Goal: Information Seeking & Learning: Learn about a topic

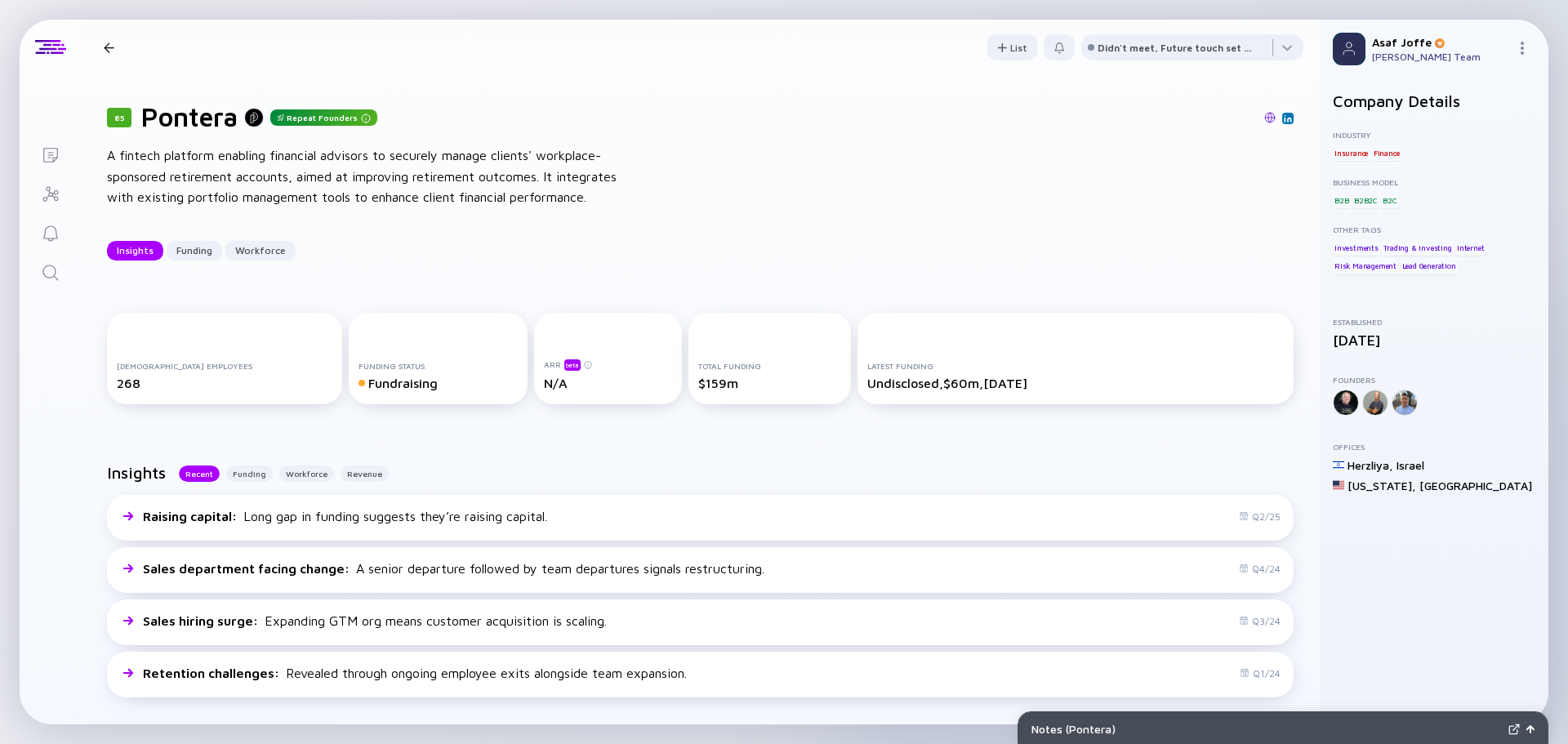
click at [57, 282] on icon "Search" at bounding box center [50, 273] width 20 height 20
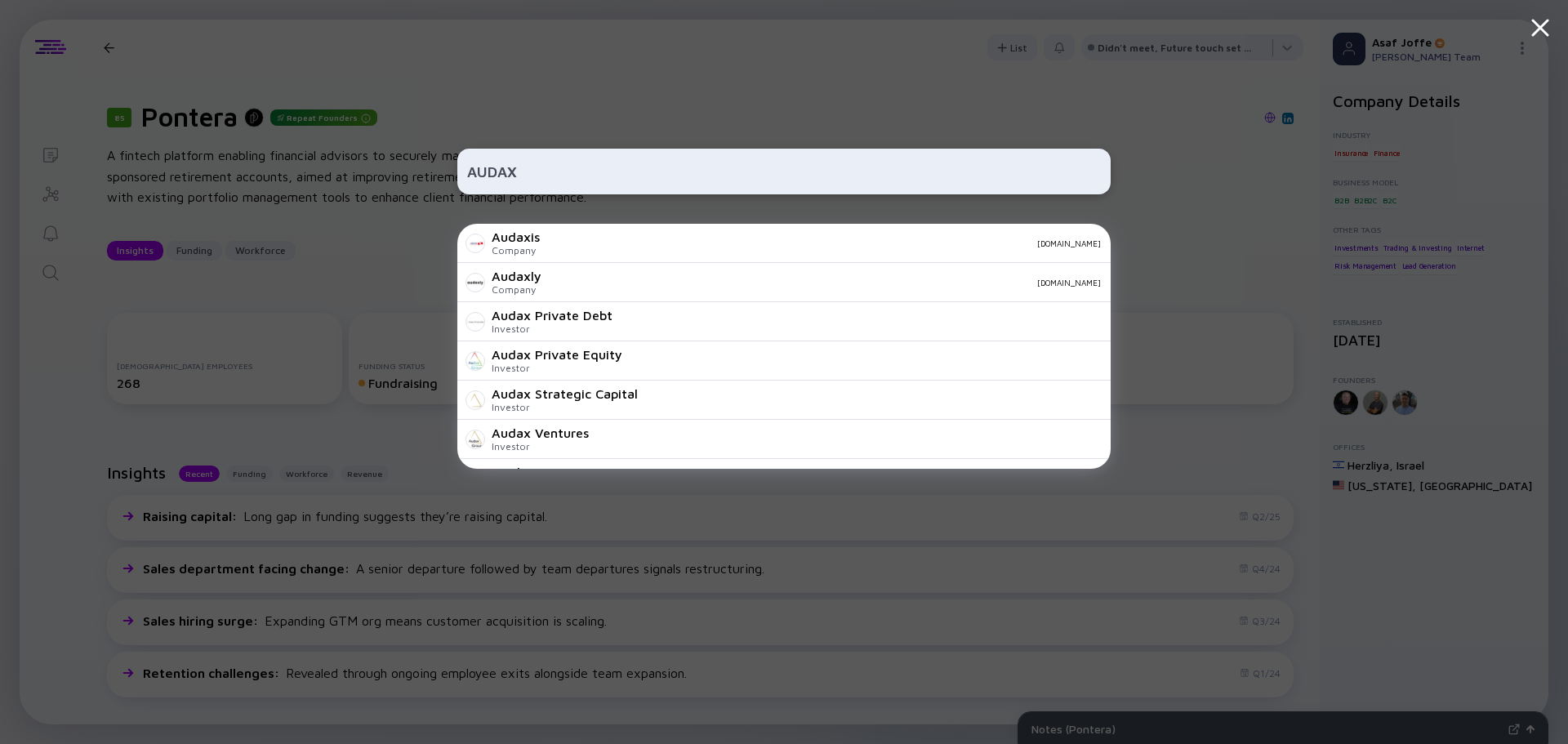
click at [916, 166] on input "AUDAX" at bounding box center [783, 171] width 633 height 30
type input "AUDAX LABS"
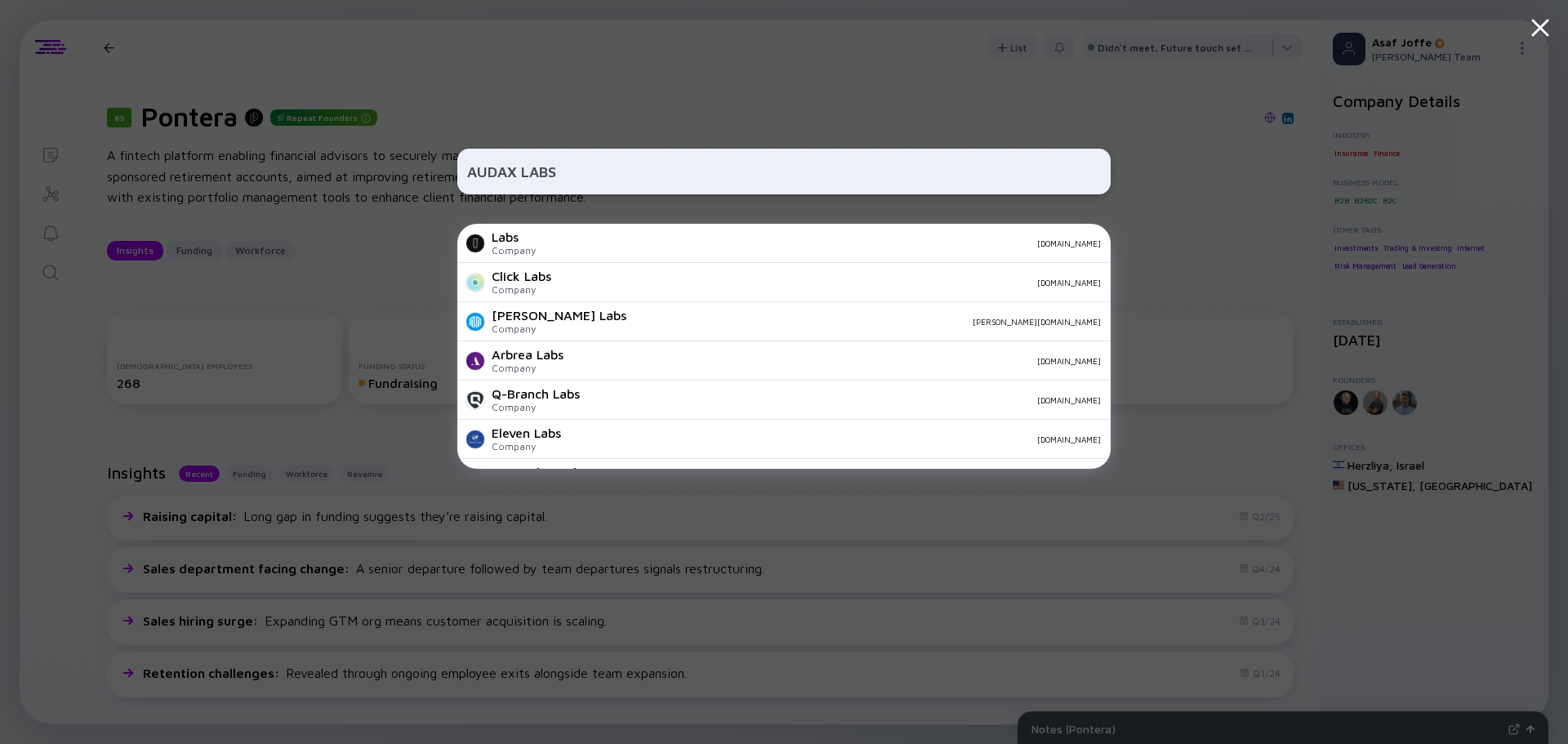
drag, startPoint x: 583, startPoint y: 167, endPoint x: 448, endPoint y: 167, distance: 135.0
click at [448, 167] on div "AUDAX LABS Labs Company [DOMAIN_NAME] Click Labs Company [DOMAIN_NAME] [PERSON_…" at bounding box center [784, 372] width 1568 height 744
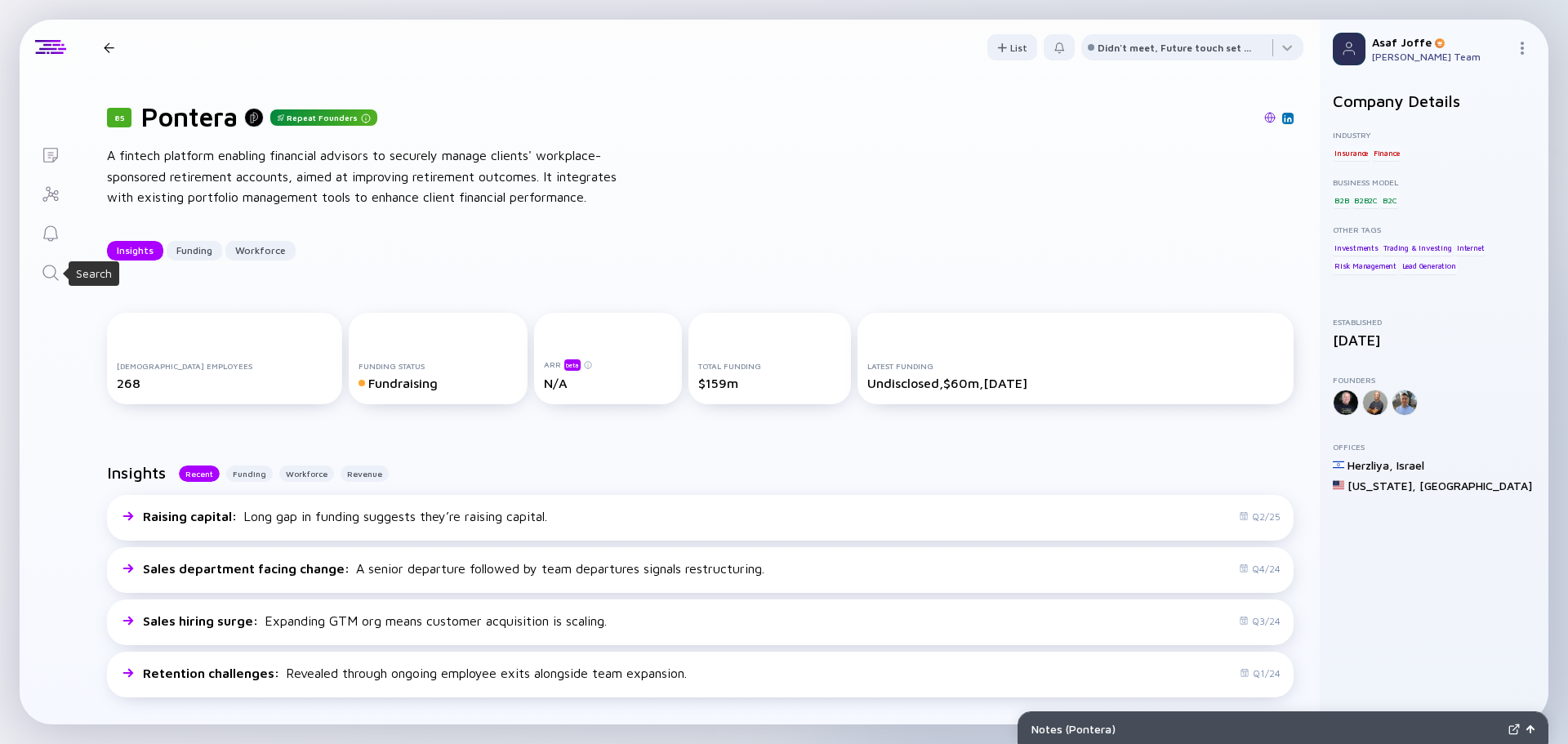
click at [55, 267] on icon "Search" at bounding box center [50, 273] width 20 height 20
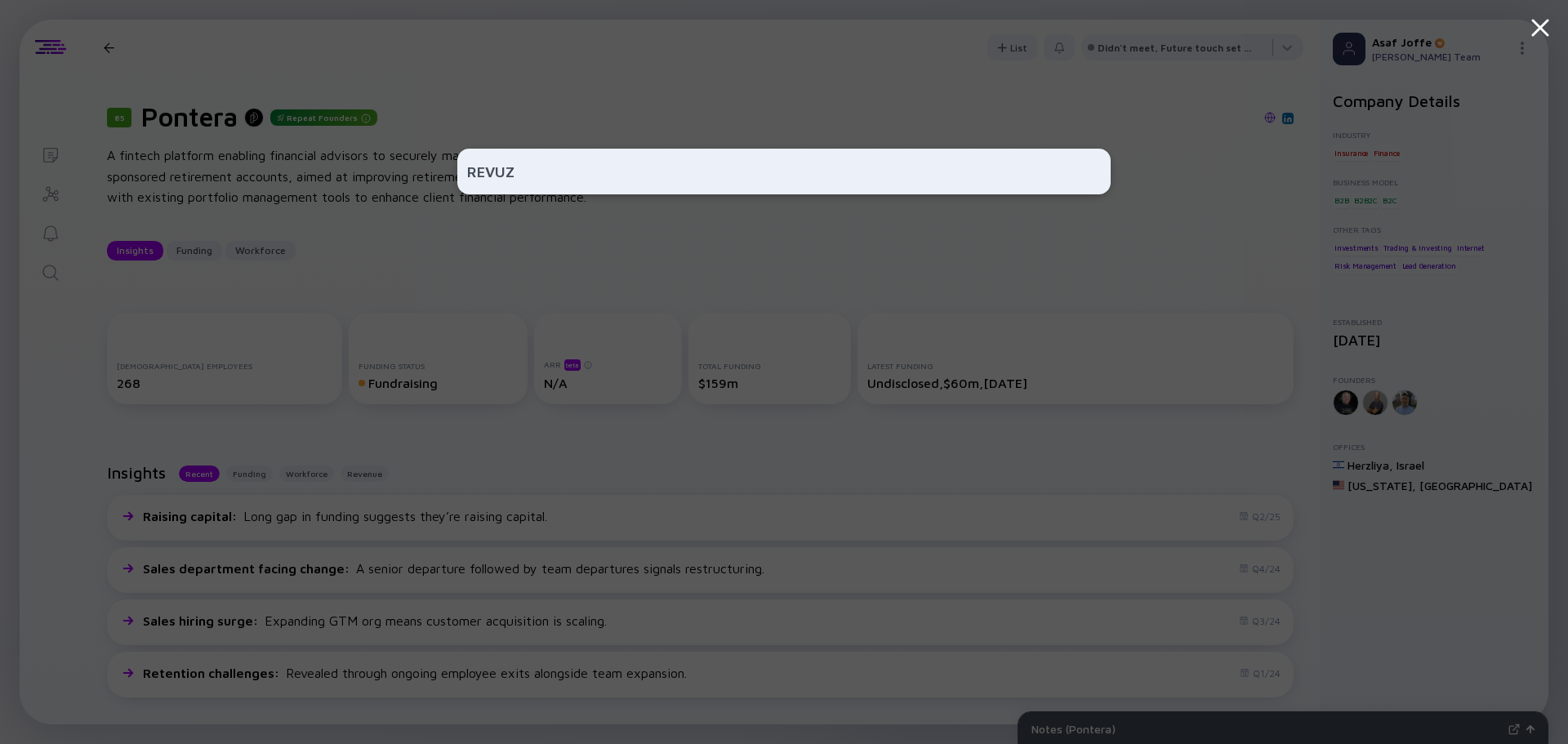
type input "REVUZE"
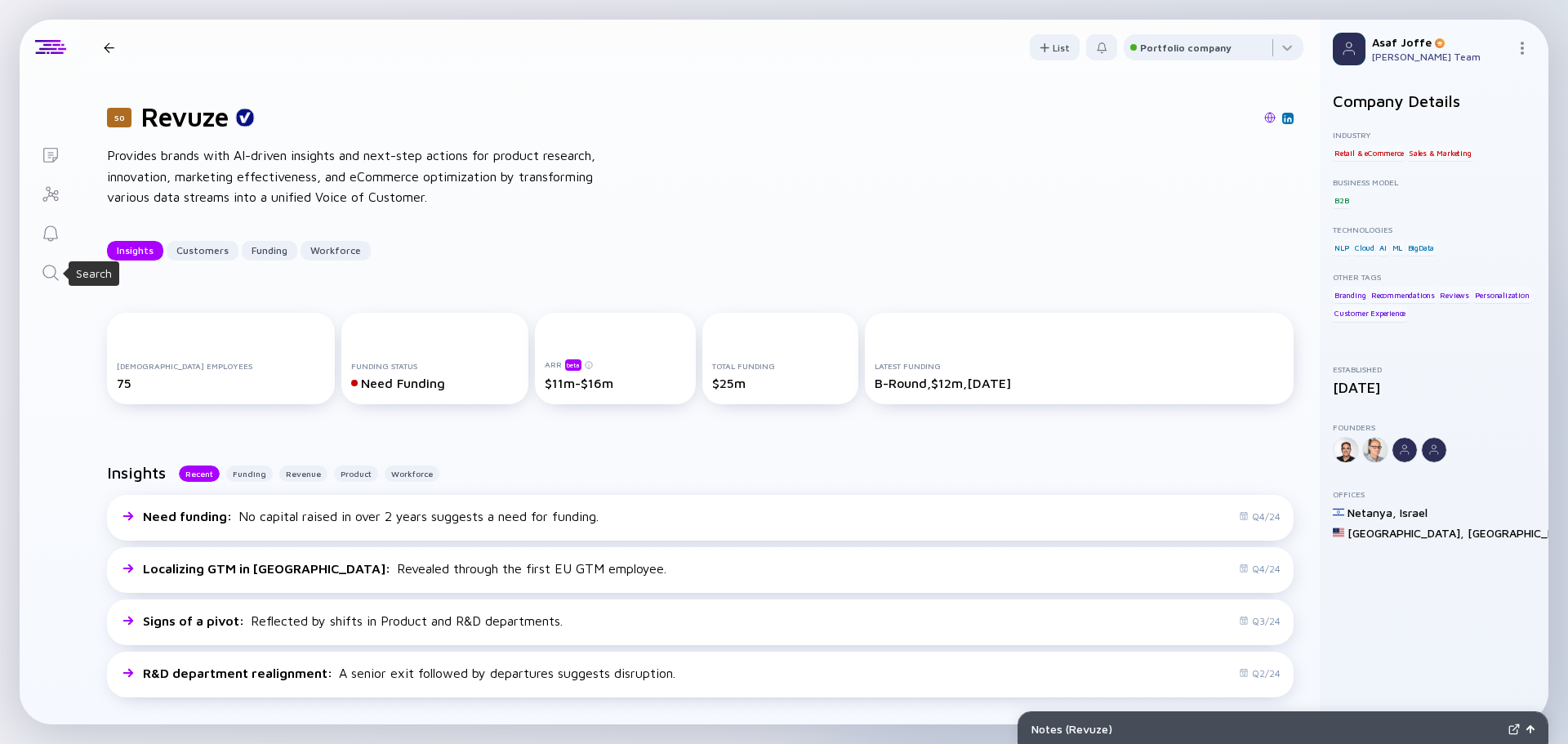
click at [55, 271] on icon "Search" at bounding box center [50, 273] width 16 height 16
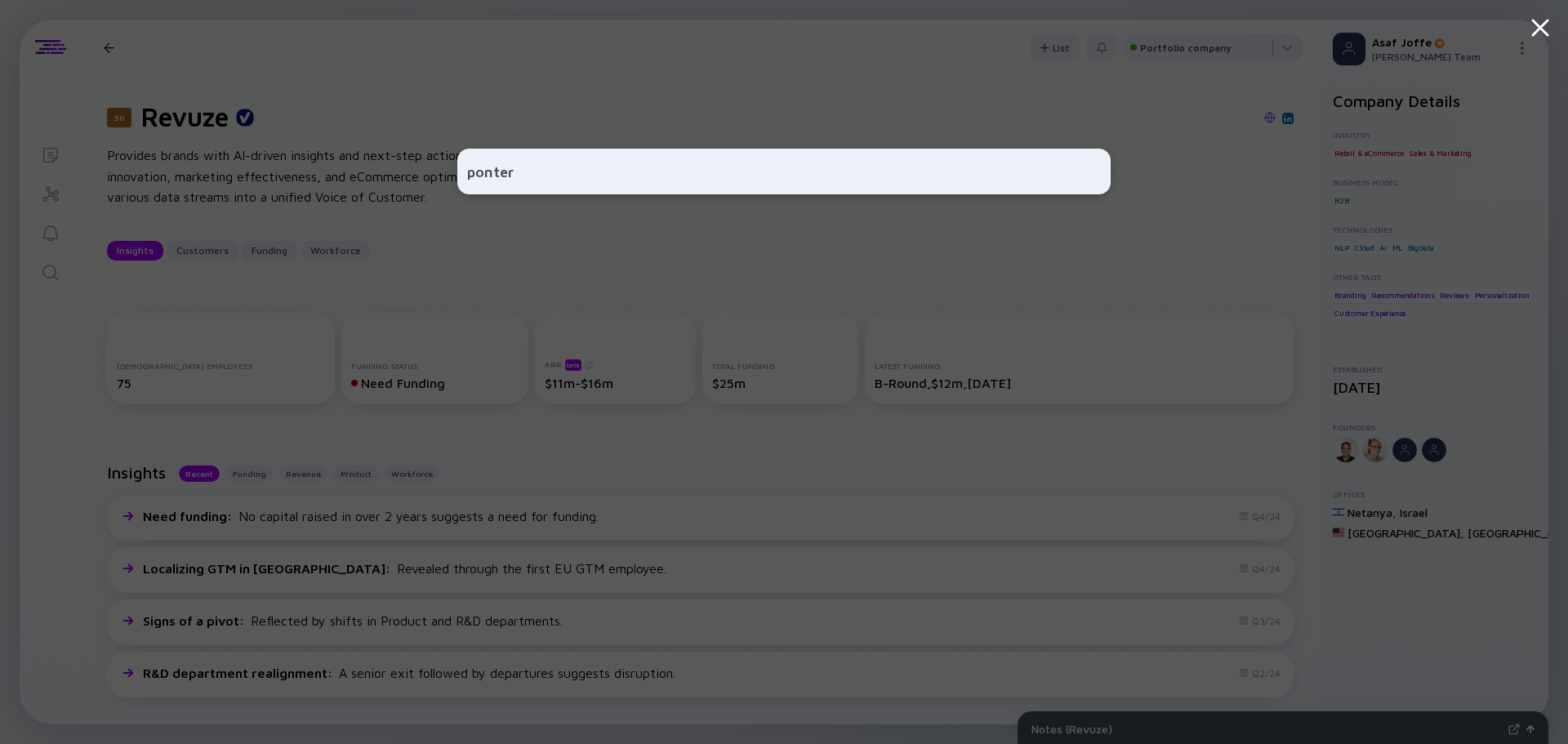
type input "pontera"
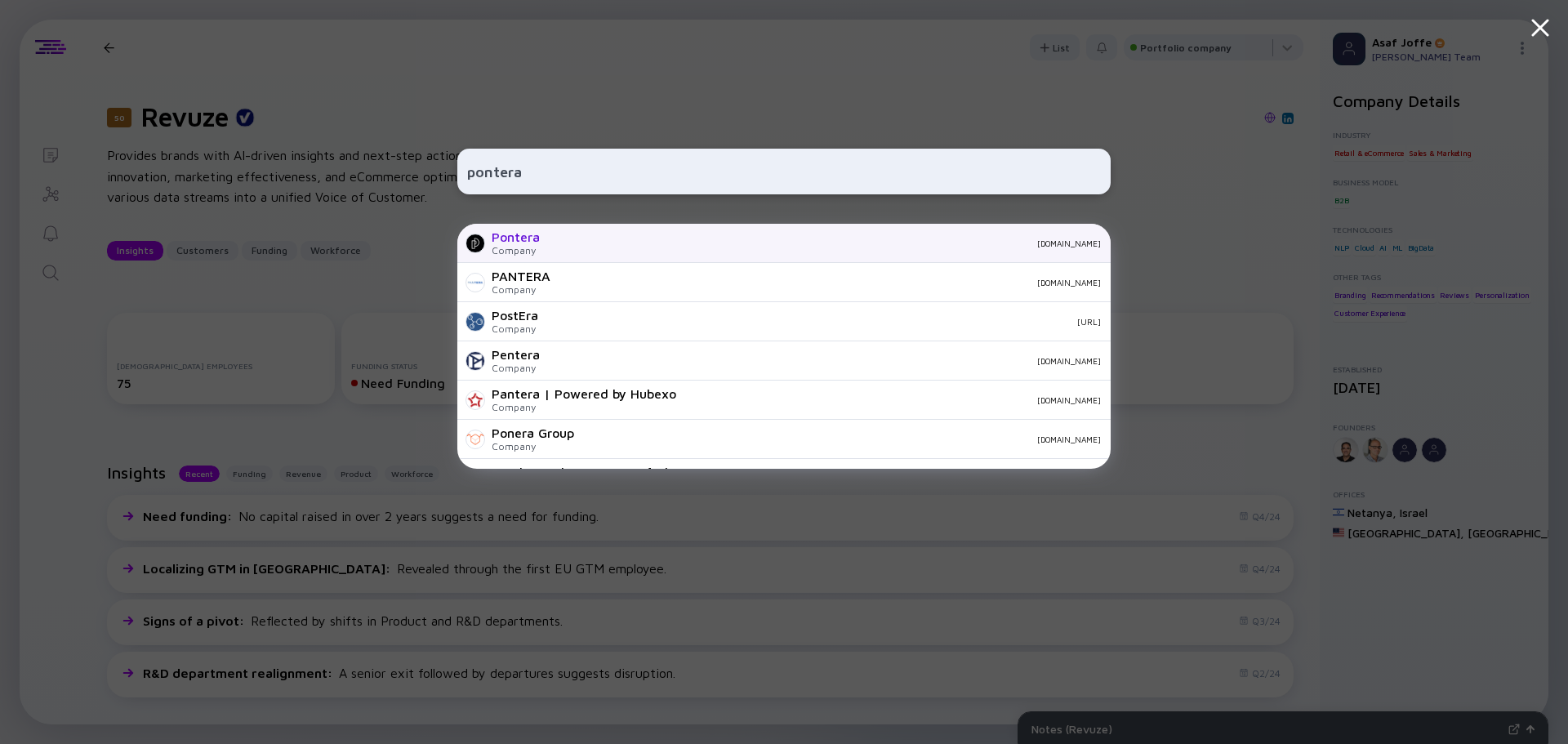
click at [483, 242] on div at bounding box center [476, 243] width 20 height 20
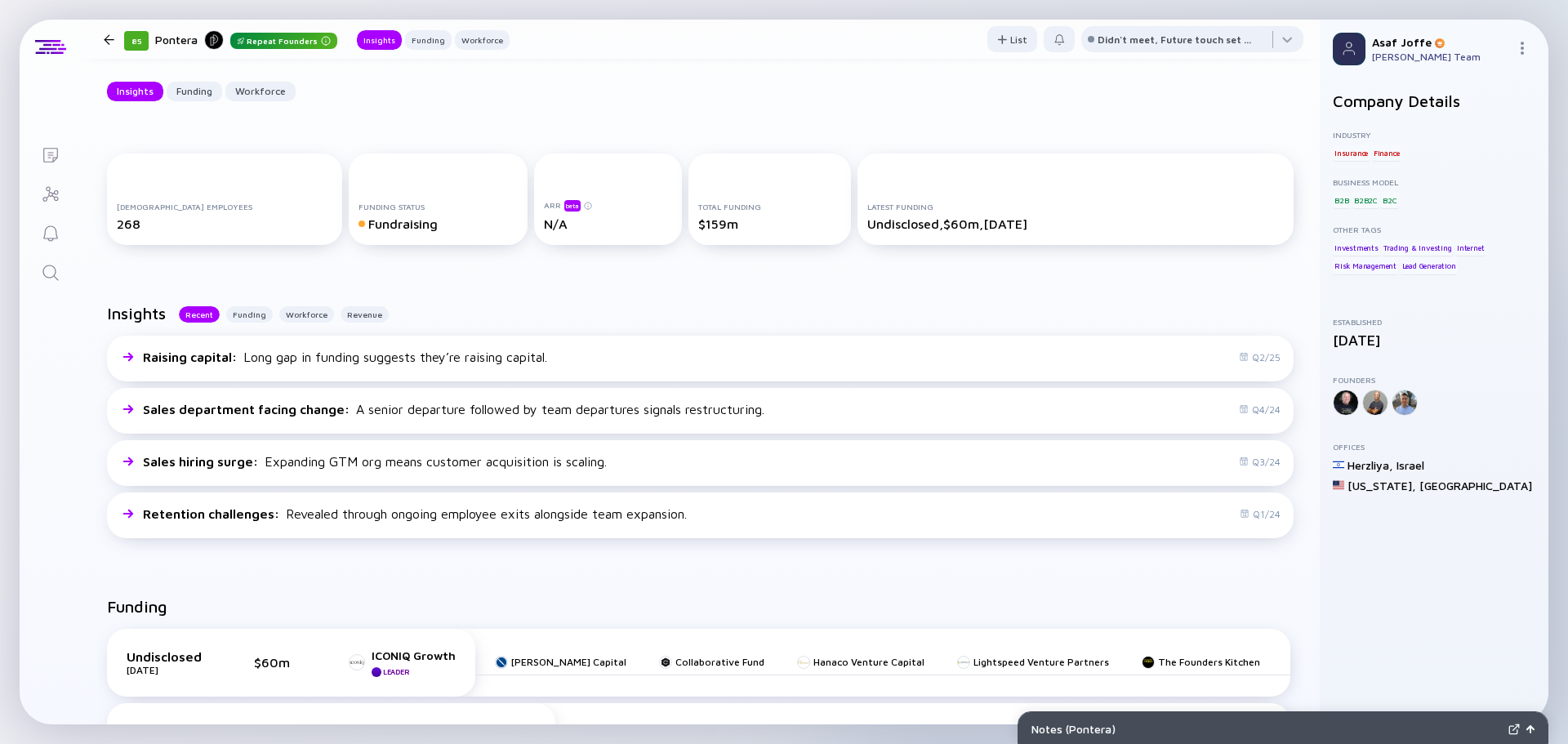
scroll to position [449, 0]
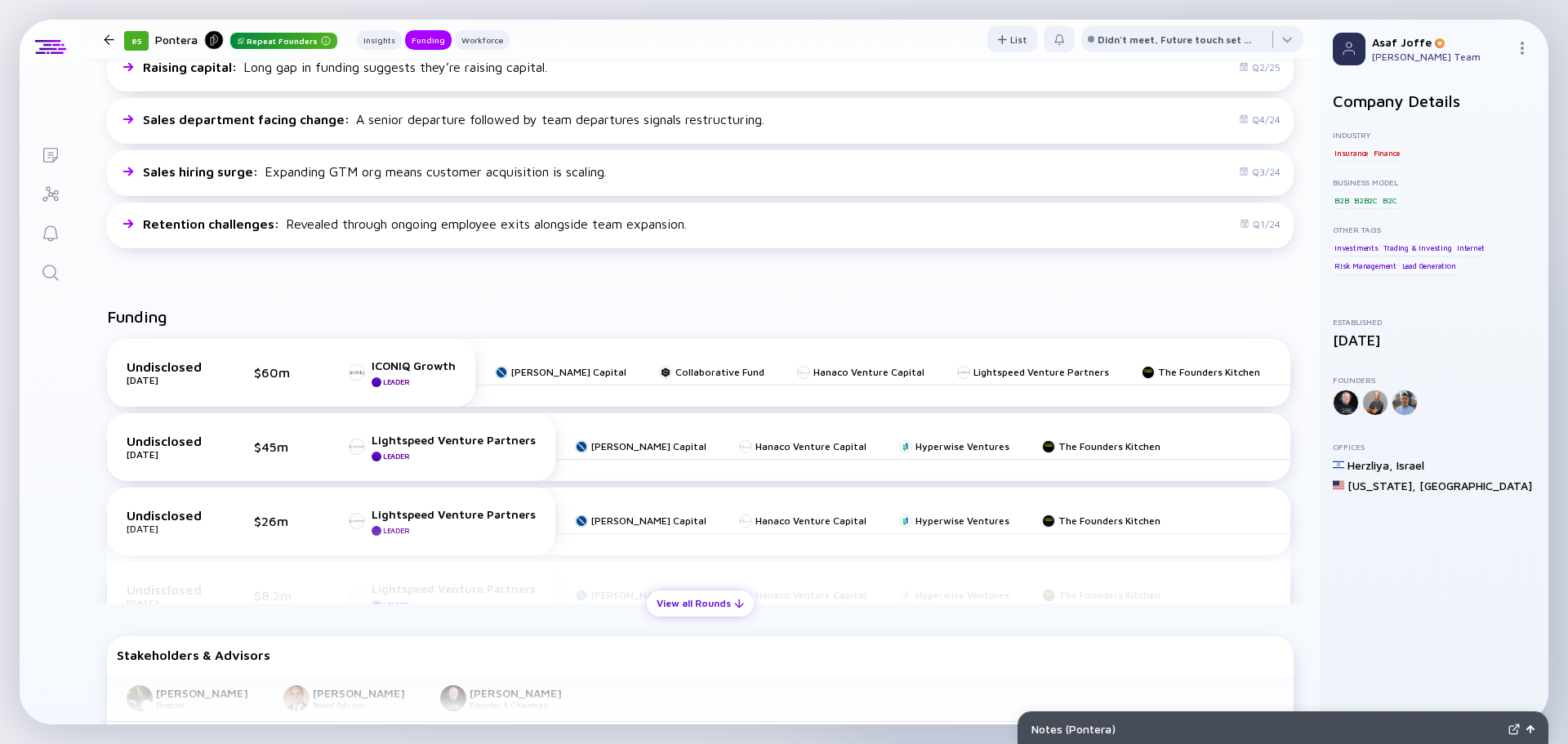
click at [681, 591] on div "View all Rounds" at bounding box center [700, 604] width 107 height 26
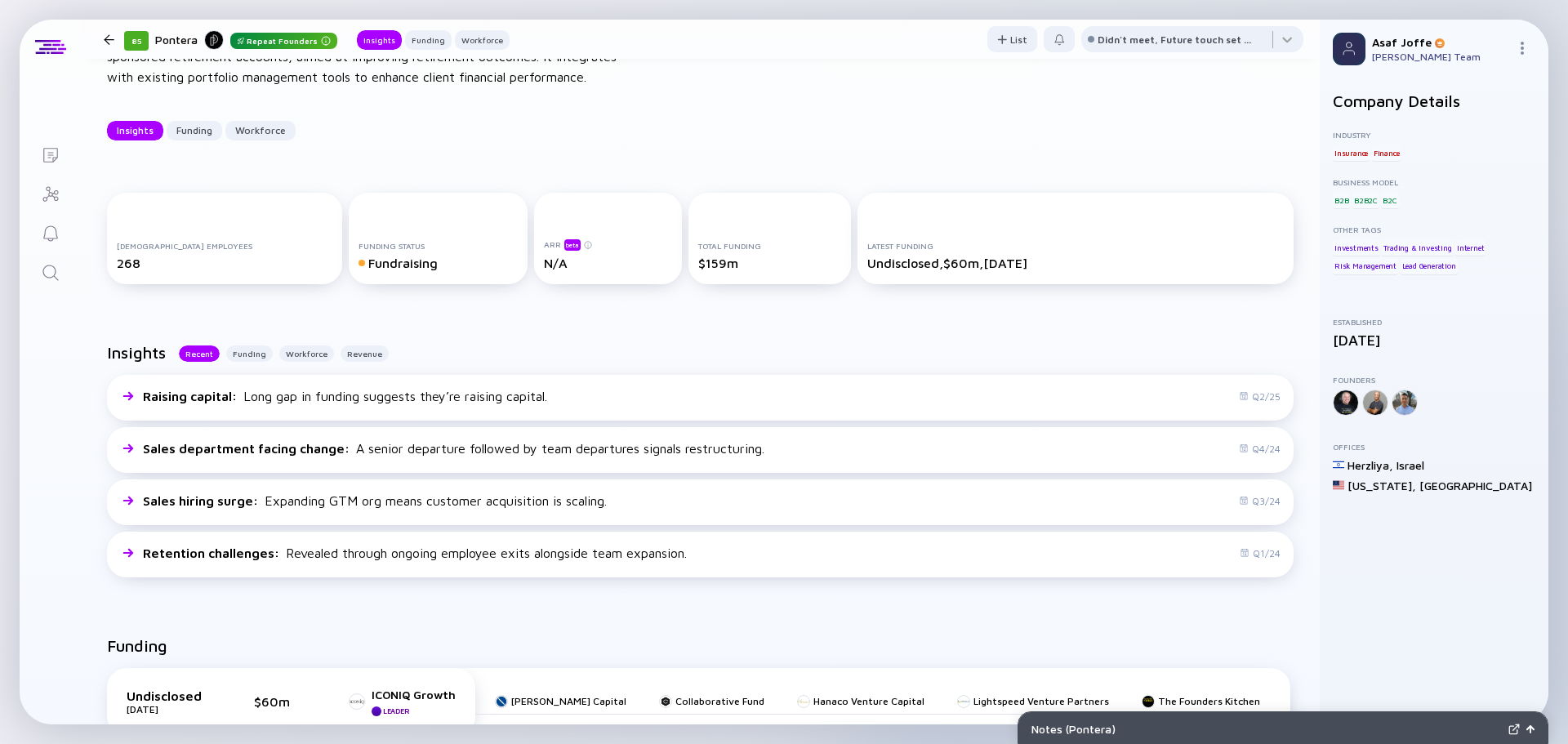
scroll to position [0, 0]
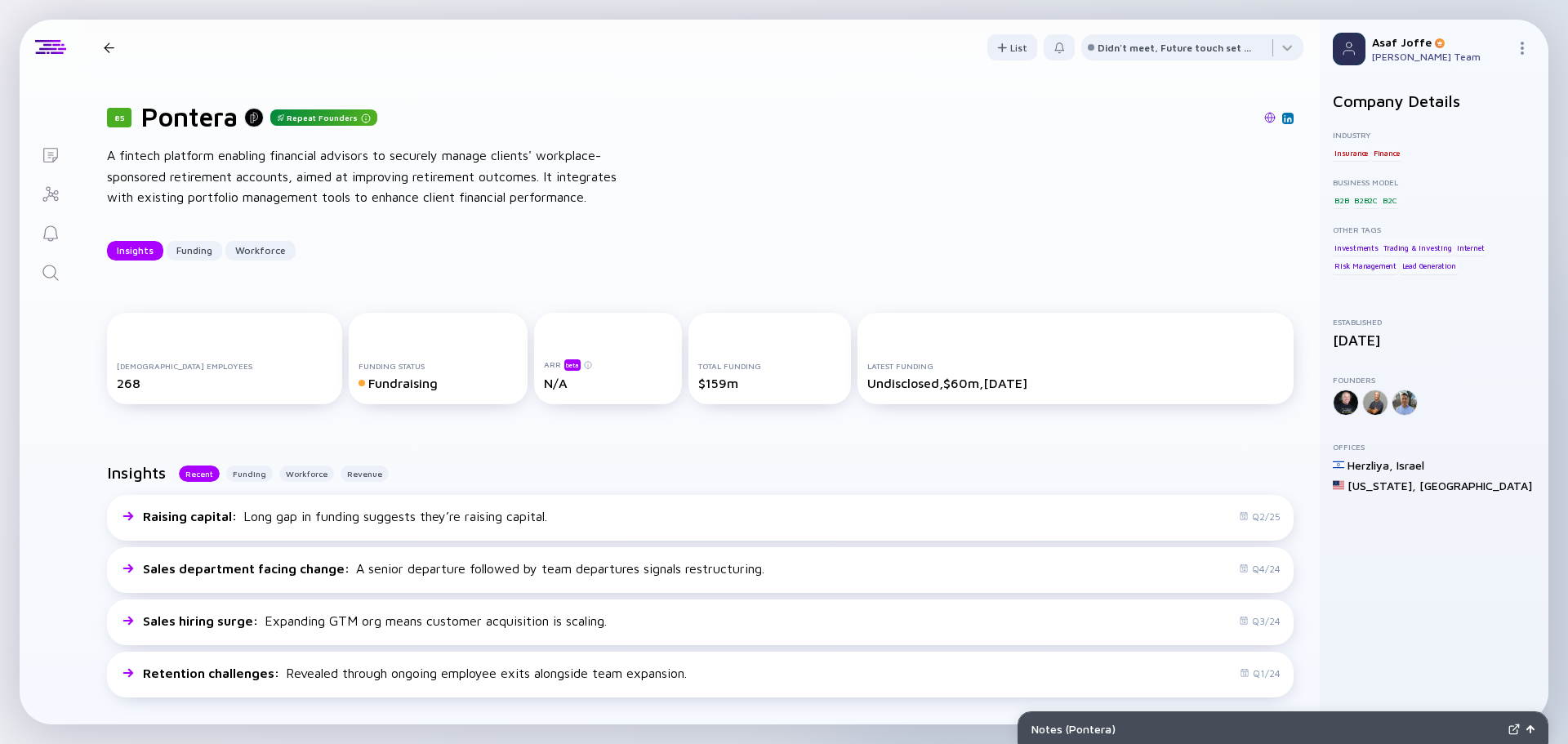
click at [271, 159] on div "A fintech platform enabling financial advisors to securely manage clients' work…" at bounding box center [368, 177] width 523 height 63
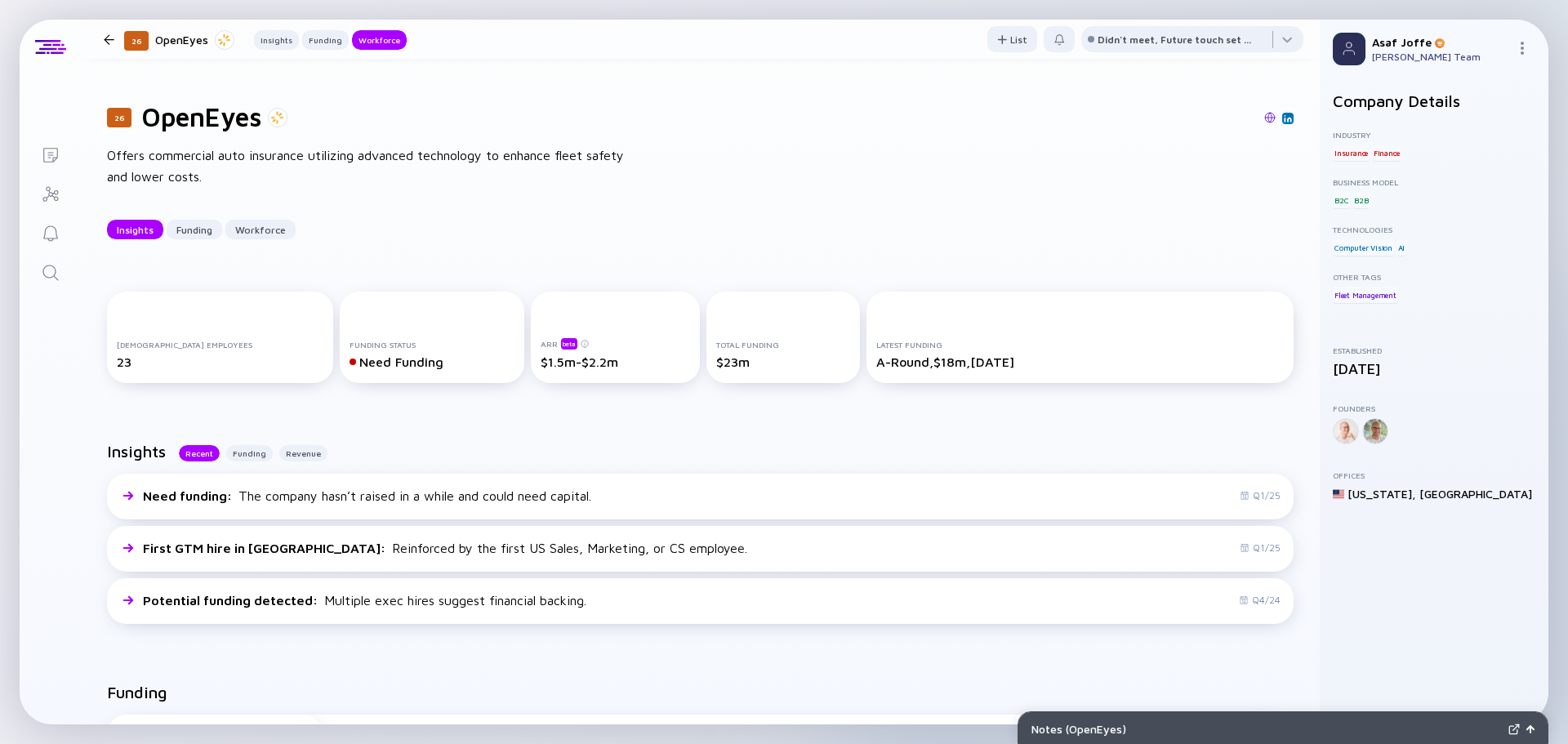
scroll to position [1348, 0]
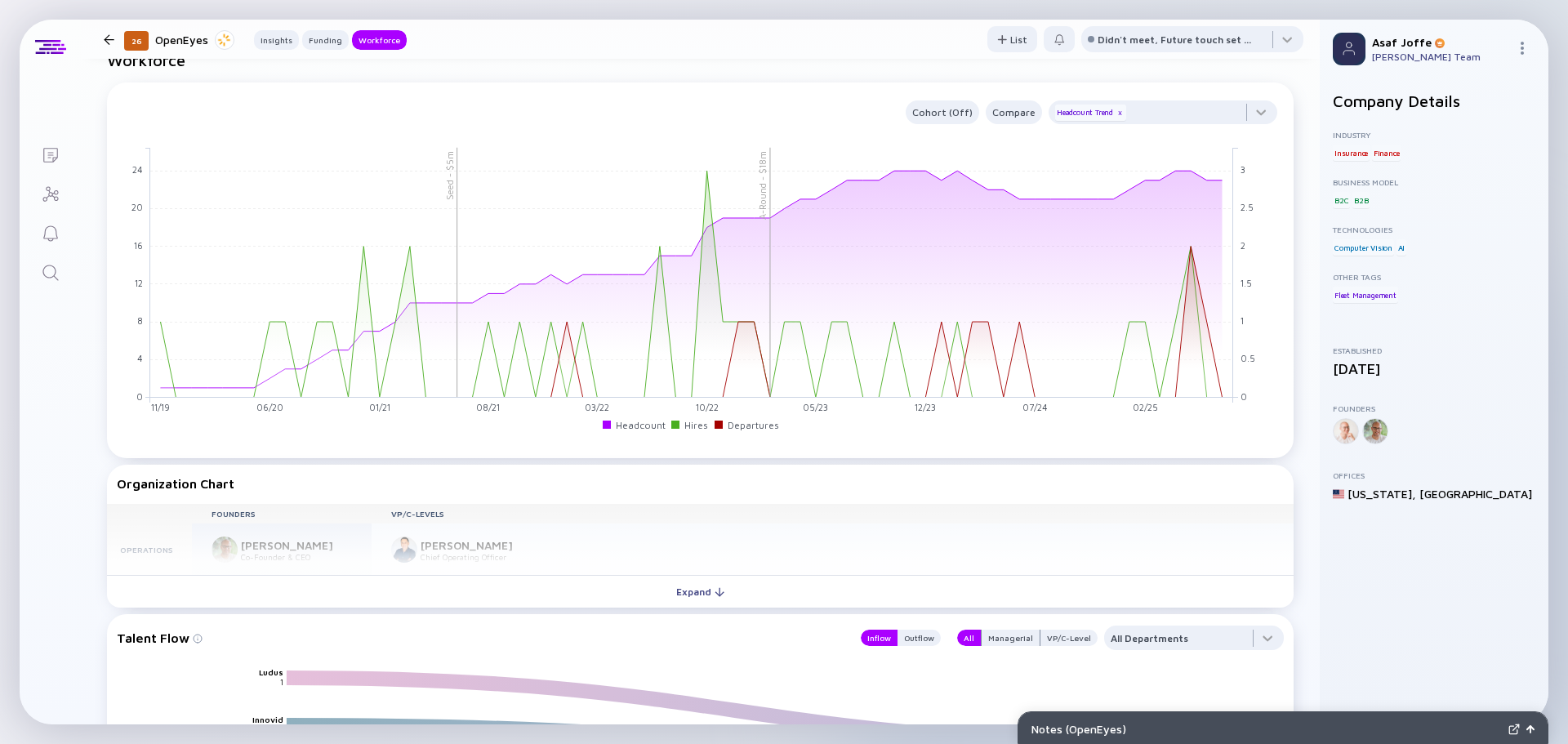
click at [62, 272] on link "Search" at bounding box center [50, 271] width 61 height 39
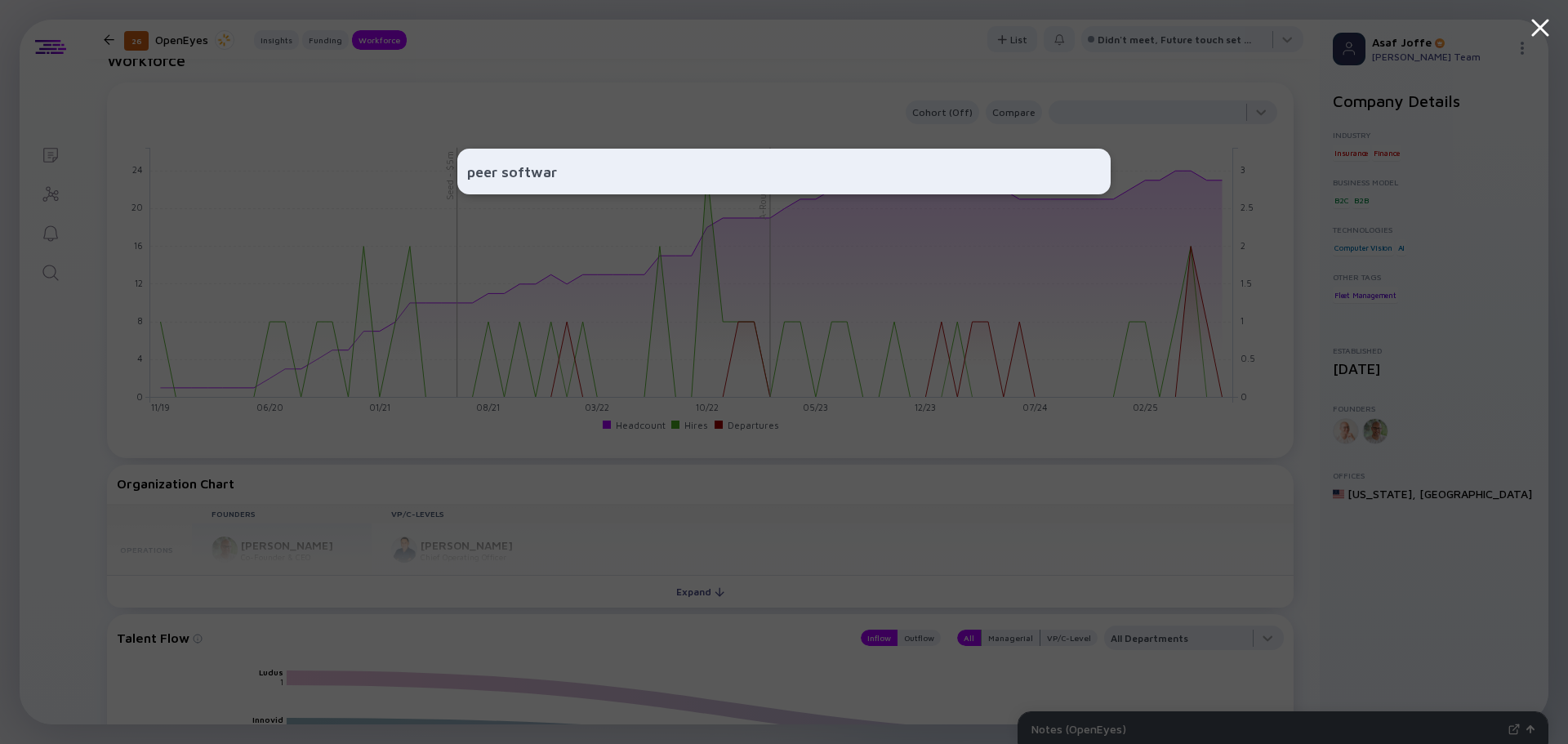
type input "peer software"
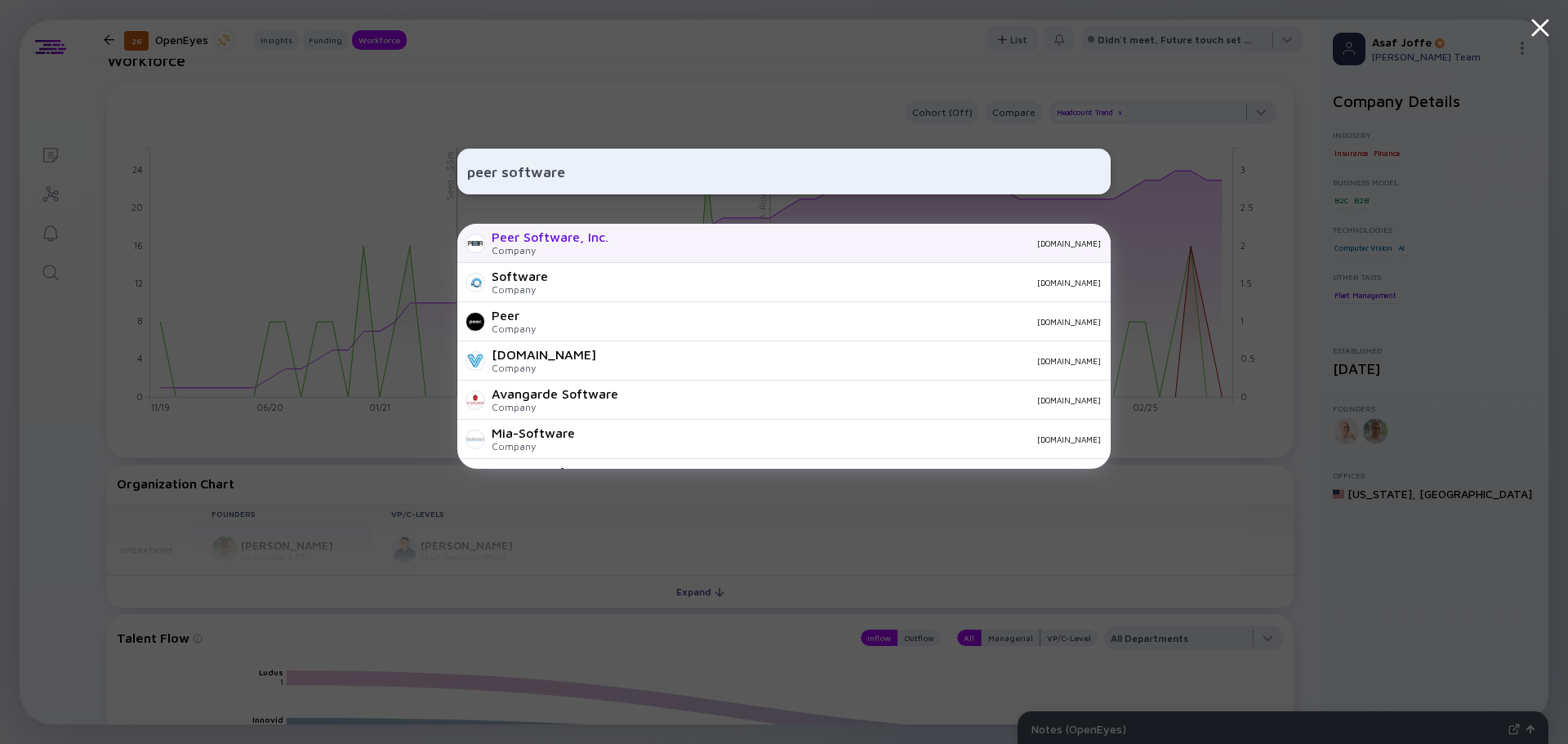
click at [527, 241] on div "Peer Software, Inc." at bounding box center [550, 237] width 117 height 15
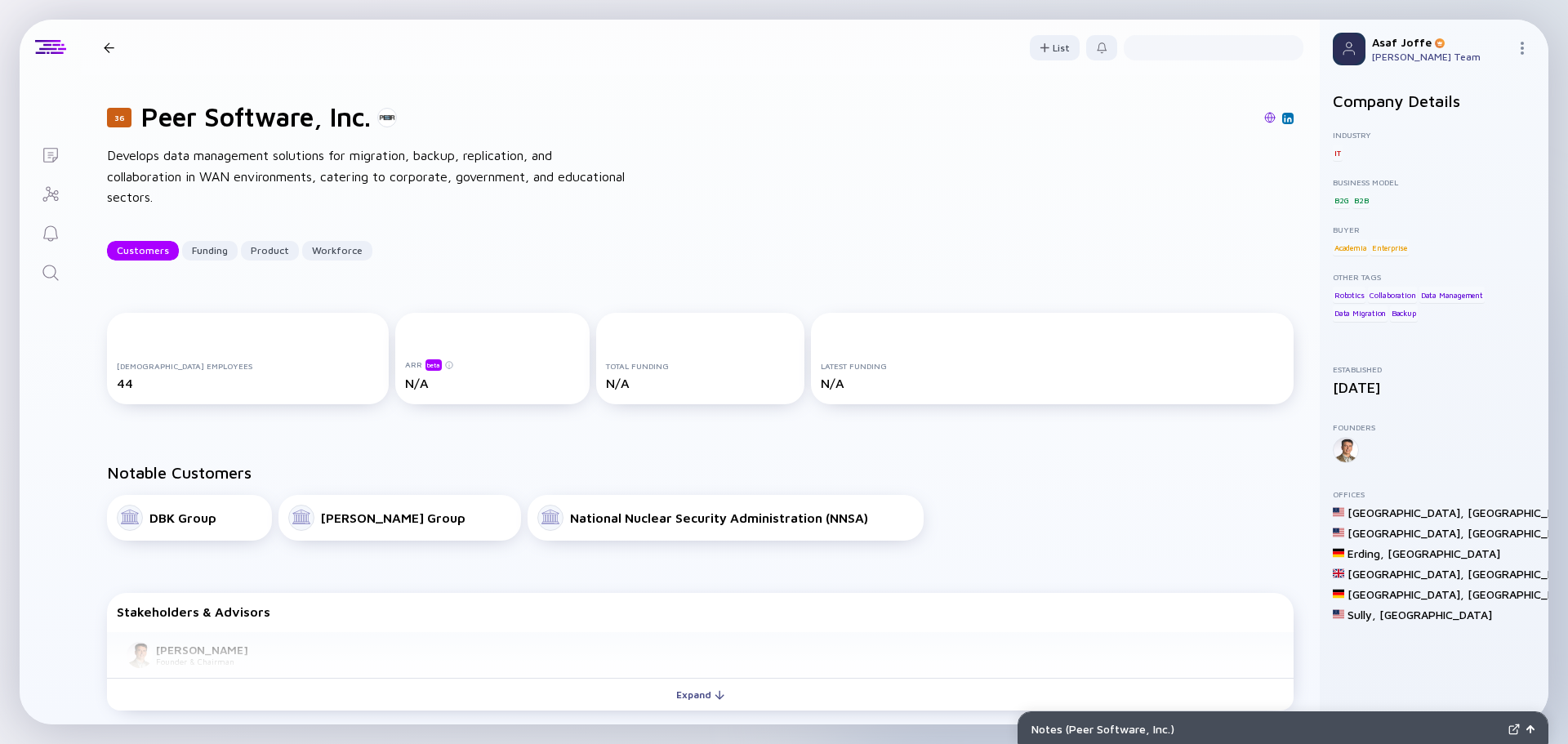
click at [618, 431] on div "Full-time Employees 44 ARR beta N/A Total Funding N/A Latest Funding N/A" at bounding box center [700, 362] width 1239 height 151
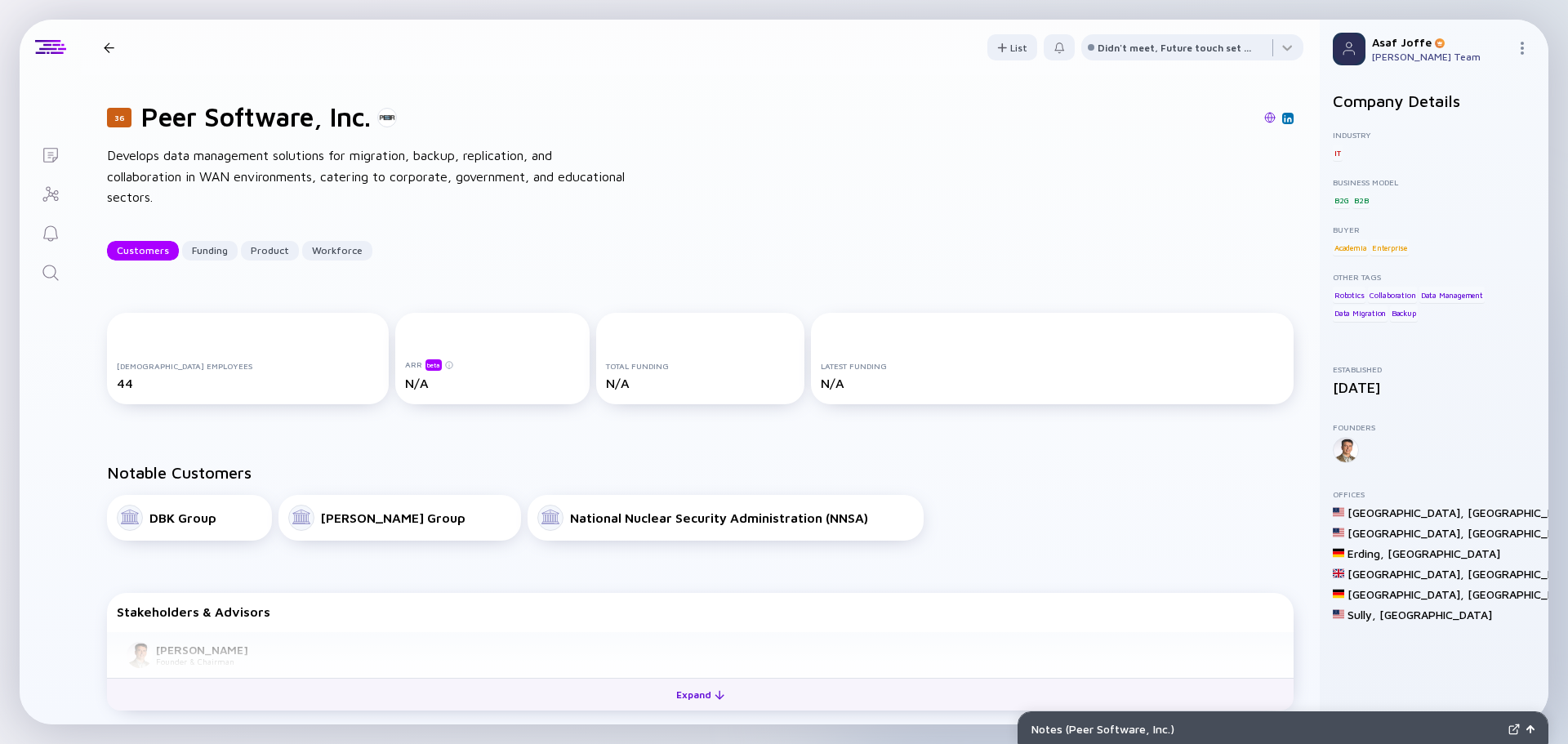
scroll to position [266, 0]
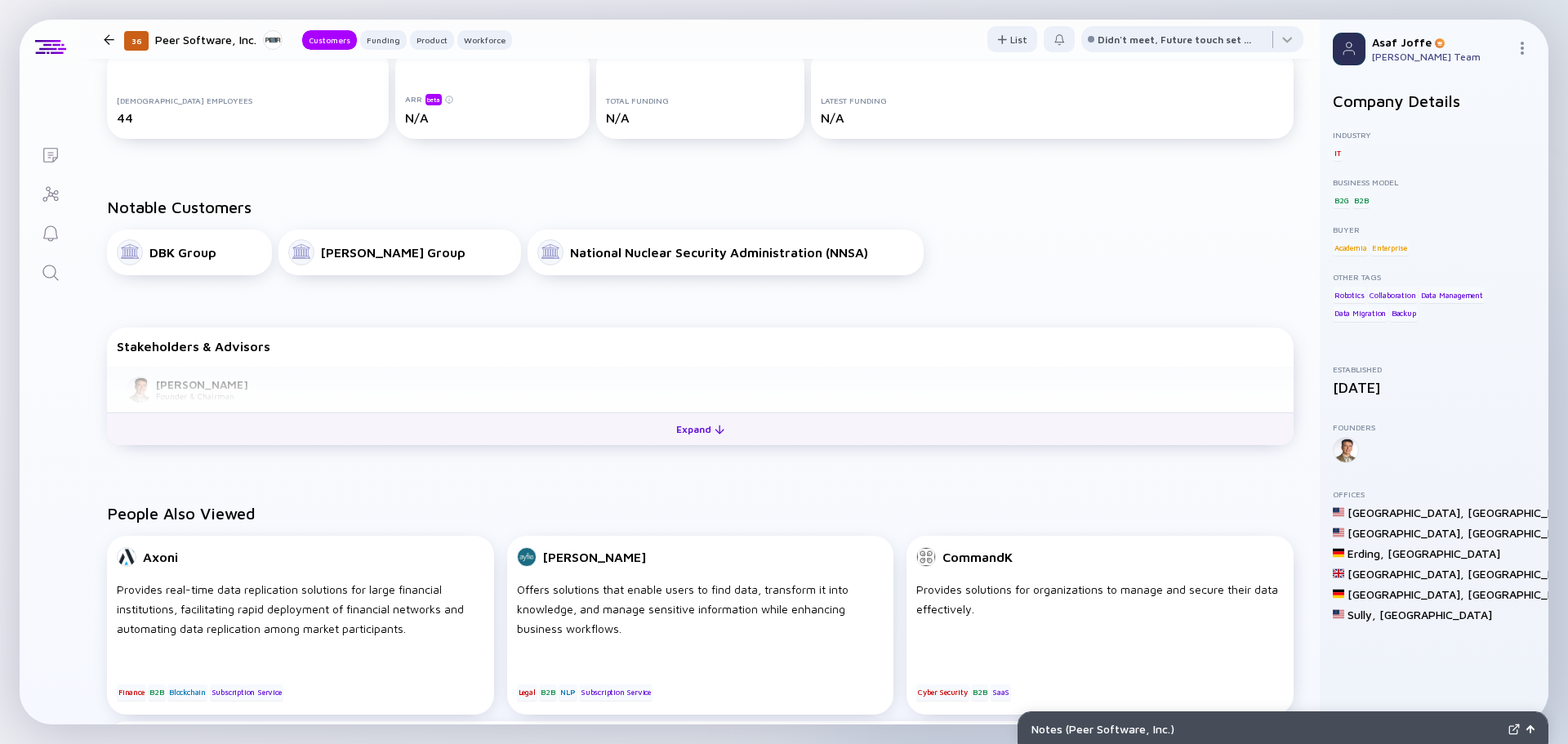
click at [655, 431] on button "Expand" at bounding box center [700, 429] width 1187 height 33
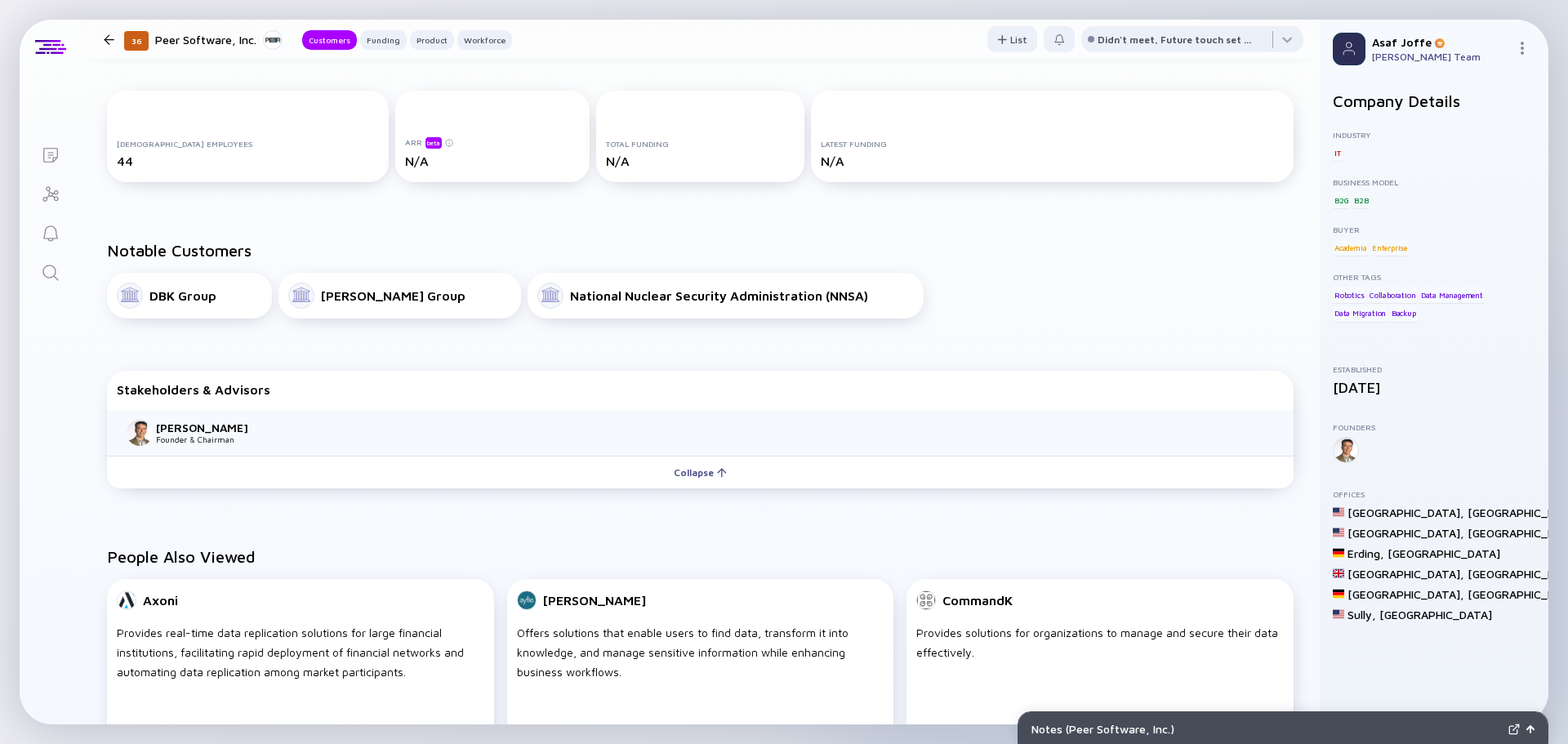
scroll to position [122, 0]
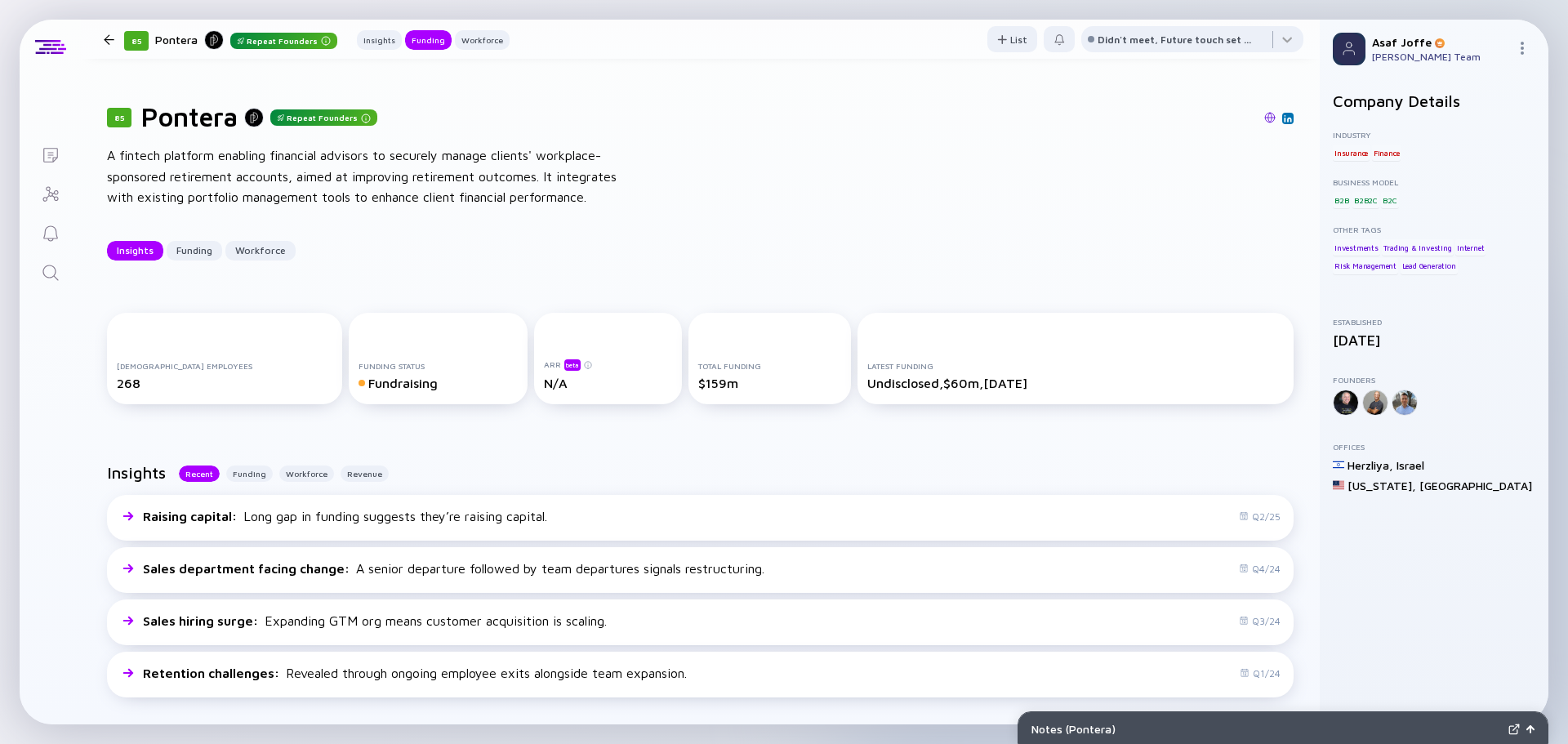
scroll to position [531, 0]
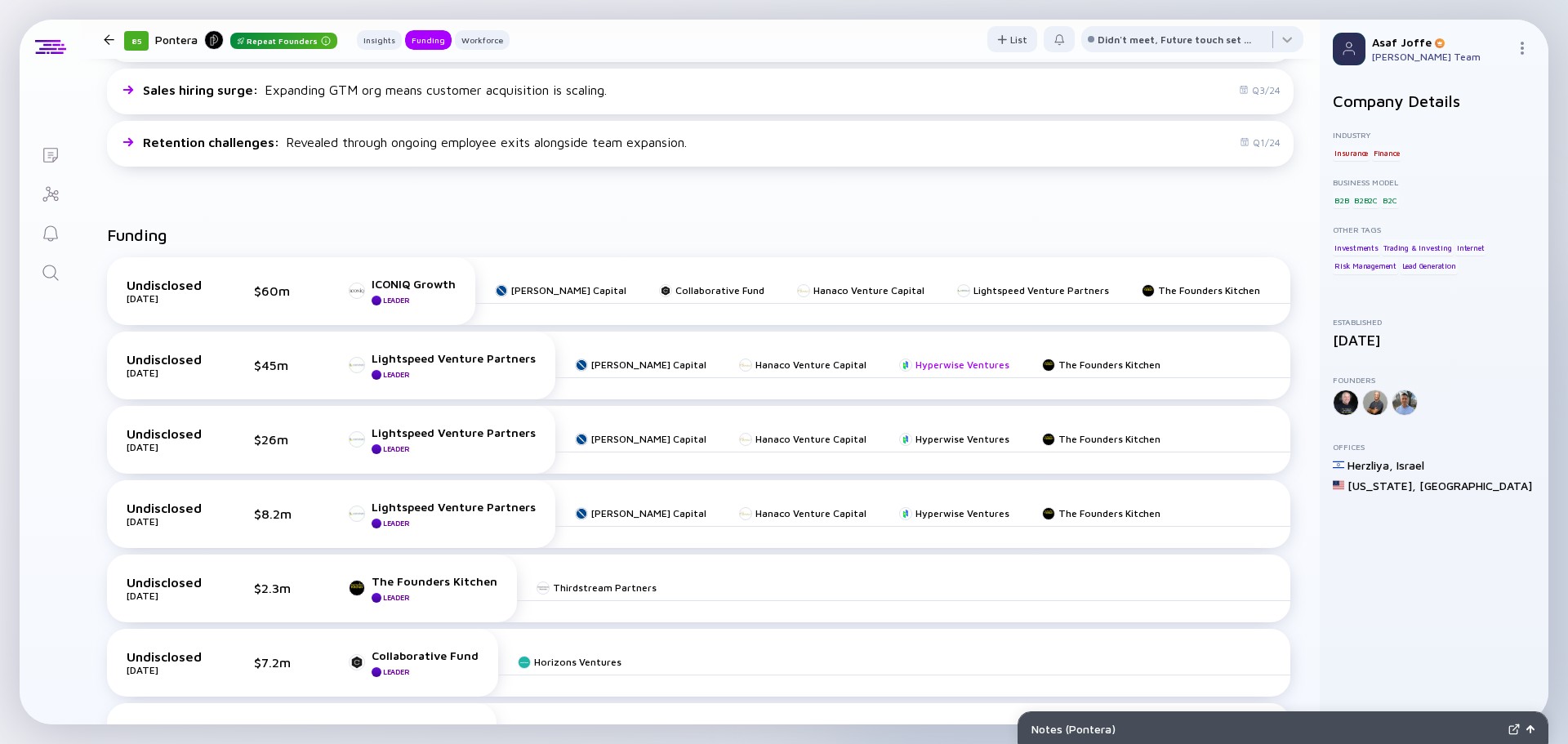
click at [916, 364] on div "Hyperwise Ventures" at bounding box center [962, 365] width 94 height 12
click at [61, 271] on link "Search" at bounding box center [50, 271] width 61 height 39
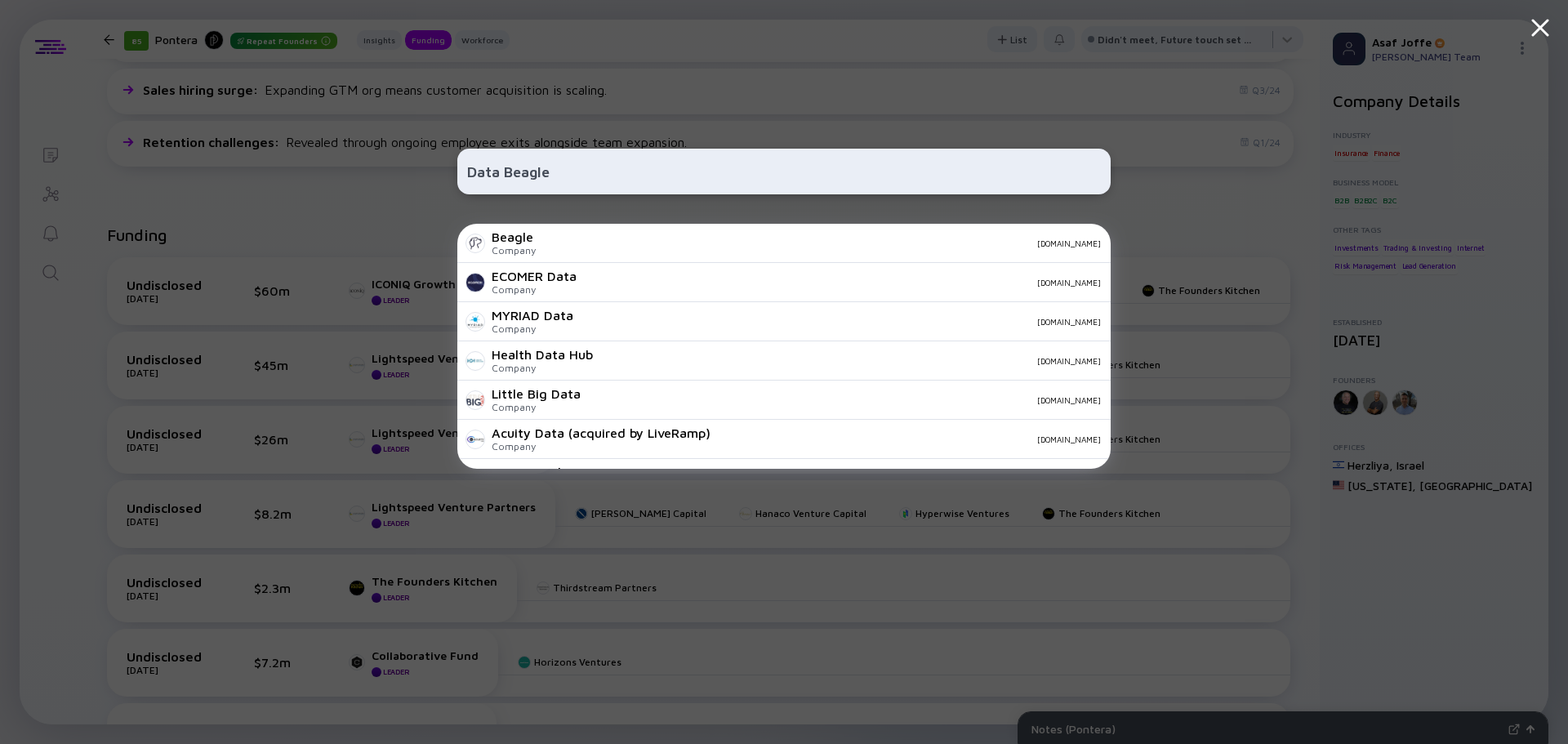
drag, startPoint x: 600, startPoint y: 170, endPoint x: 462, endPoint y: 163, distance: 138.2
click at [462, 163] on div "Data Beagle" at bounding box center [783, 171] width 653 height 45
click at [692, 175] on input "Data Beagle" at bounding box center [783, 171] width 633 height 30
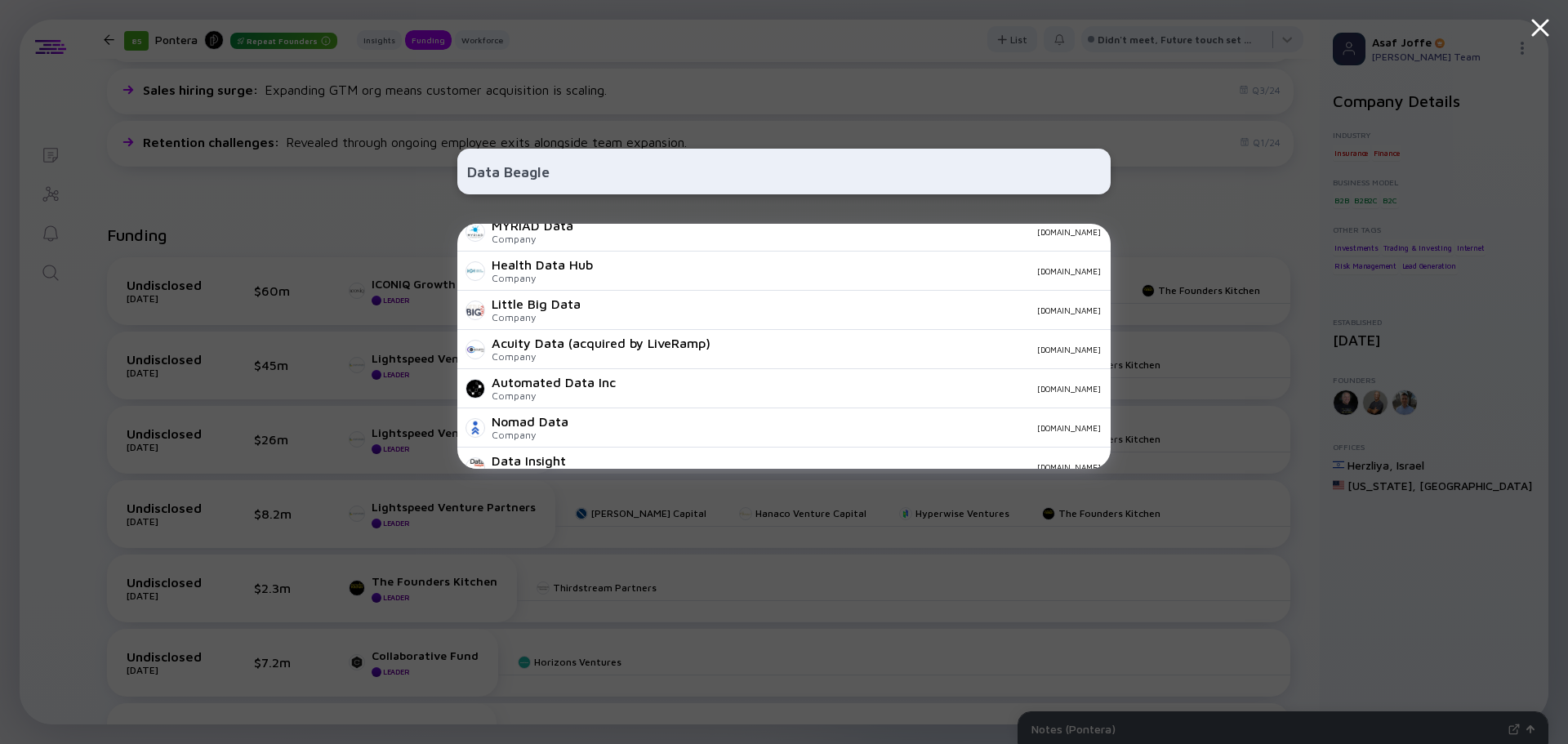
scroll to position [575, 0]
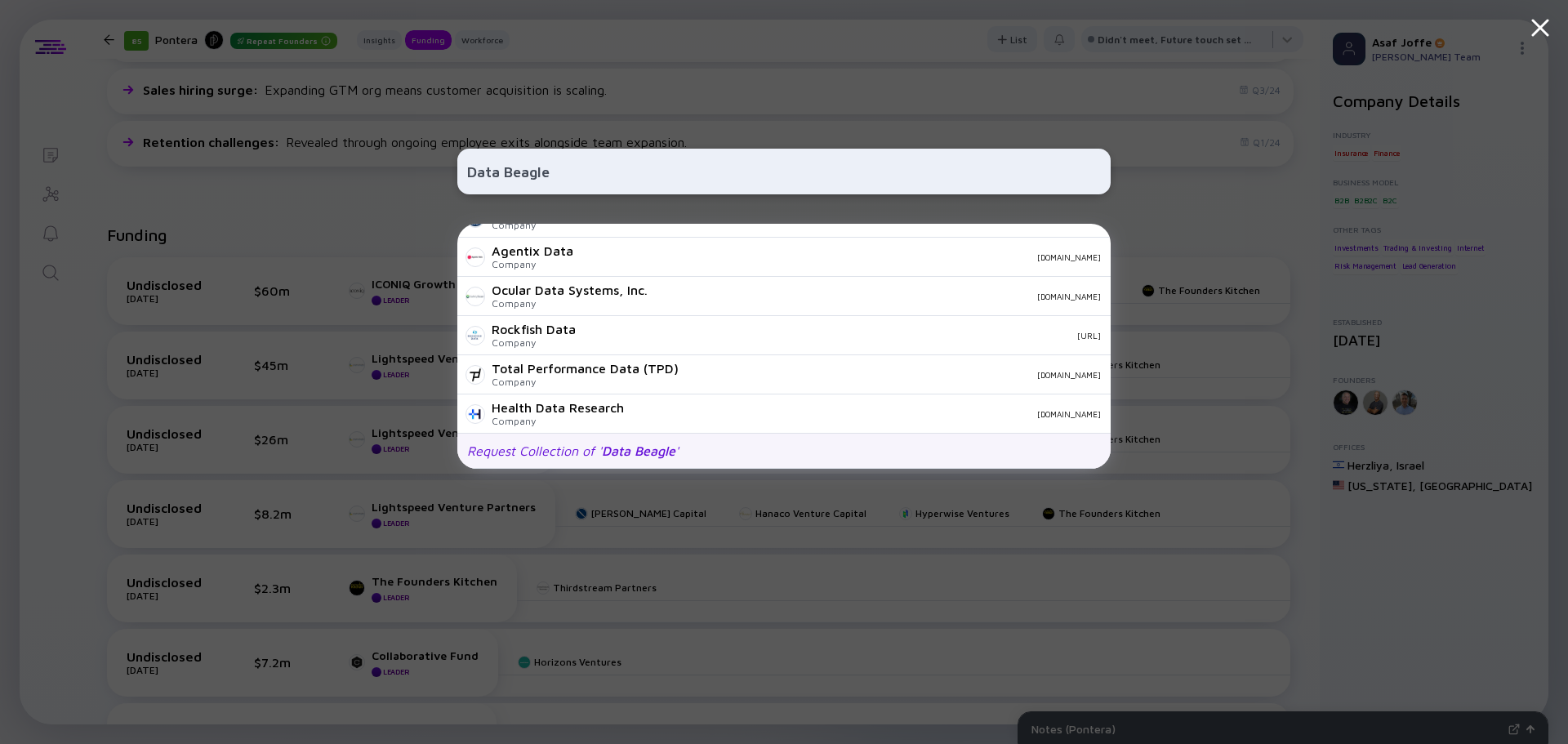
click at [623, 444] on span "Data Beagle" at bounding box center [638, 450] width 74 height 15
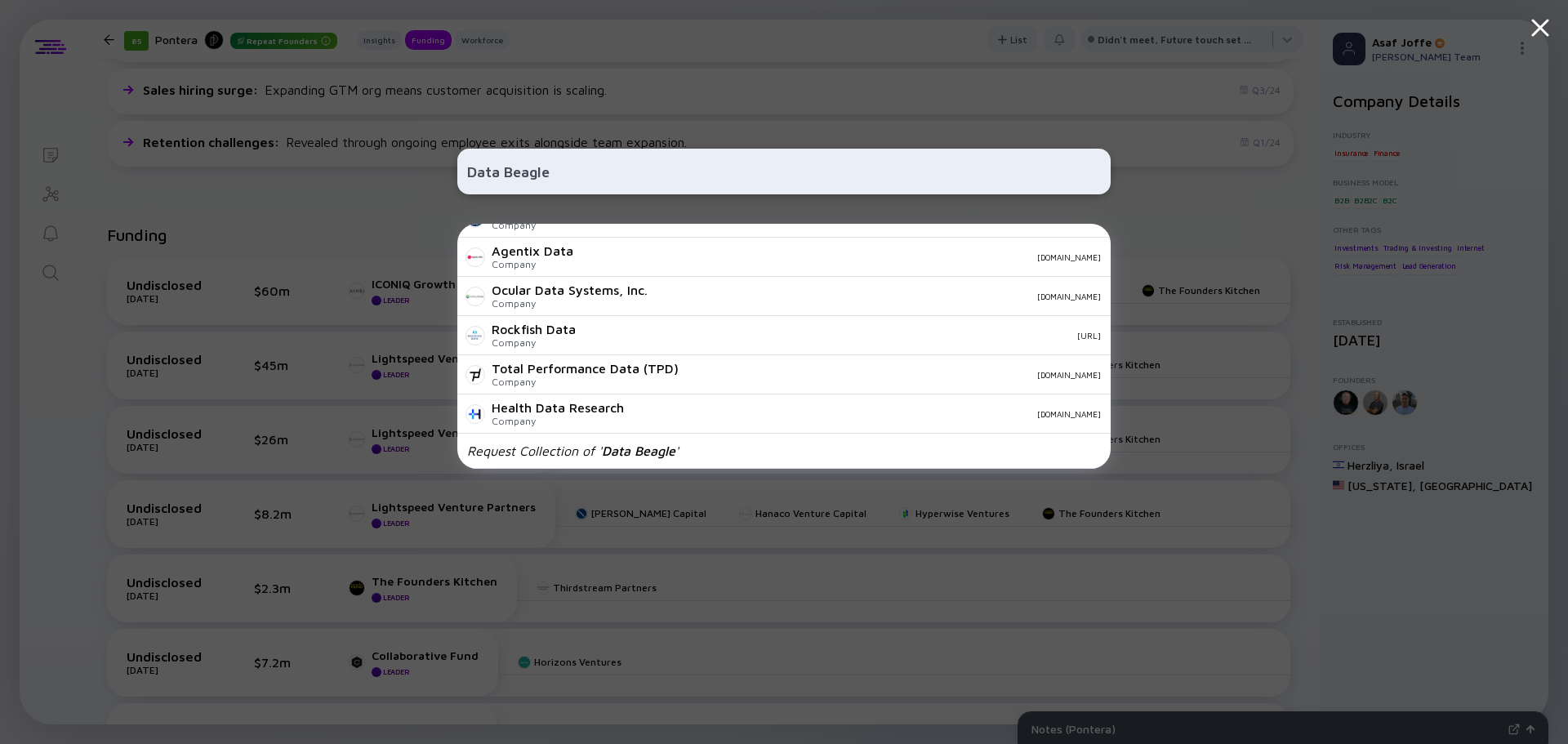
click at [745, 156] on div "Data Beagle" at bounding box center [783, 171] width 653 height 45
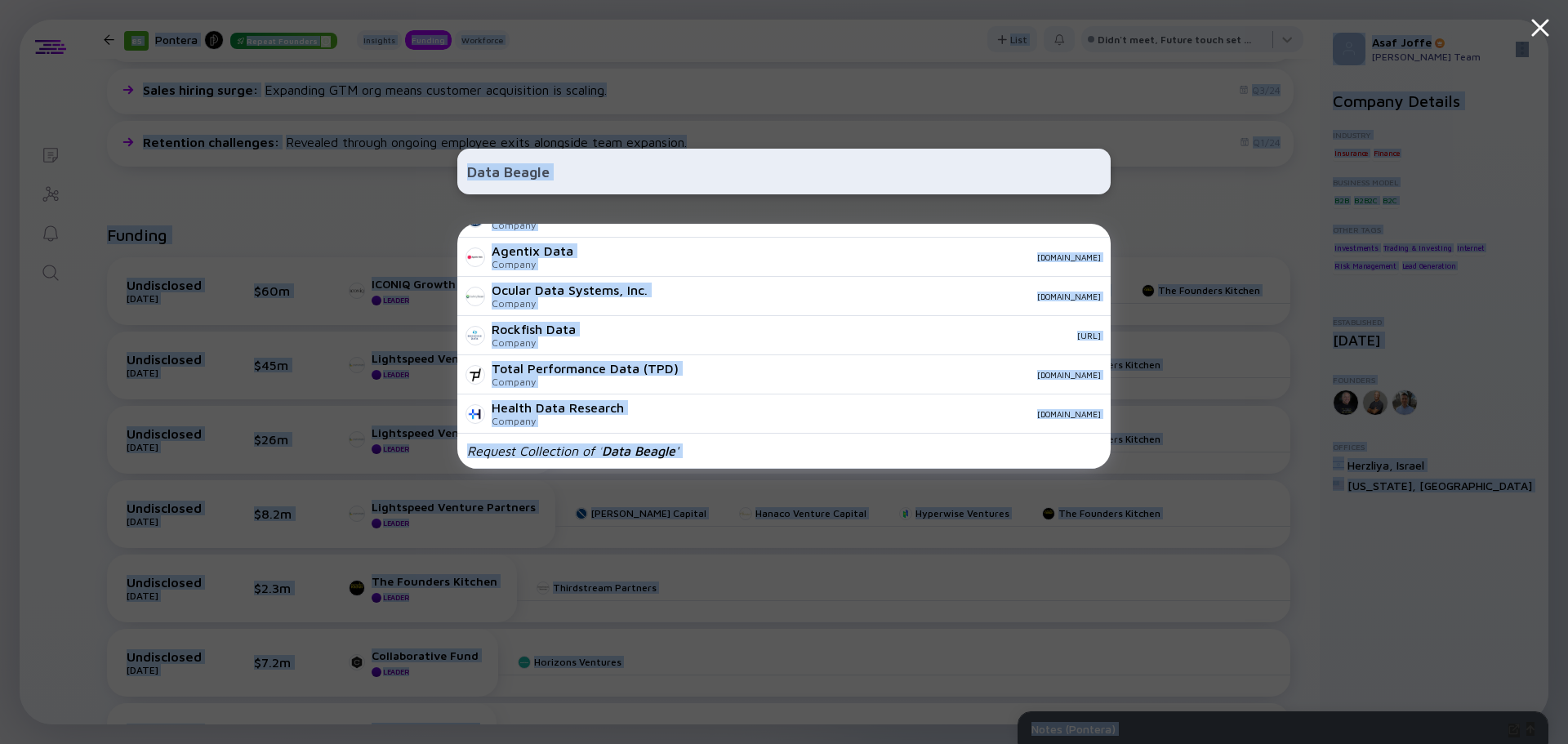
click at [739, 164] on input "Data Beagle" at bounding box center [783, 171] width 633 height 30
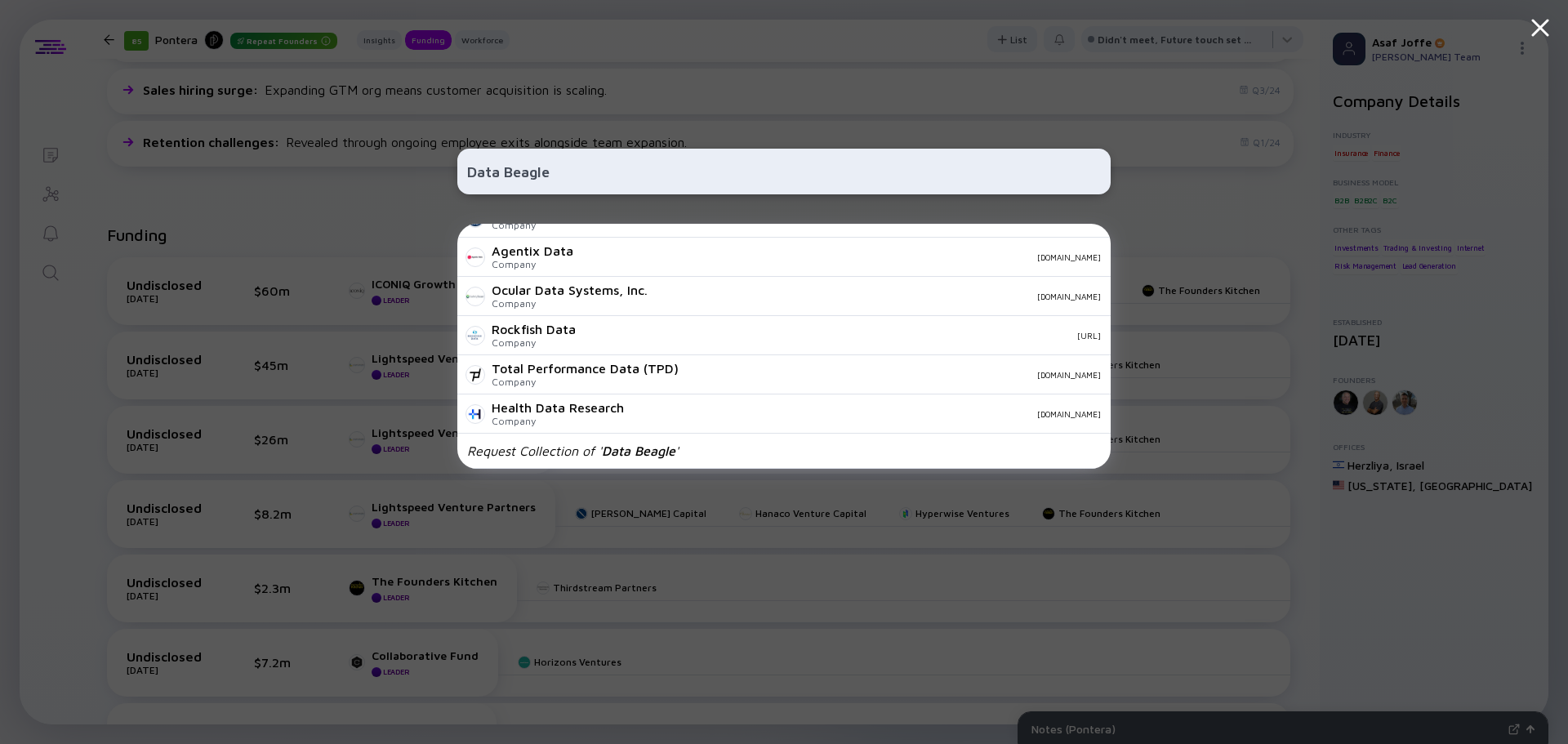
click at [733, 171] on input "Data Beagle" at bounding box center [783, 171] width 633 height 30
paste input "https://databeagle.com/"
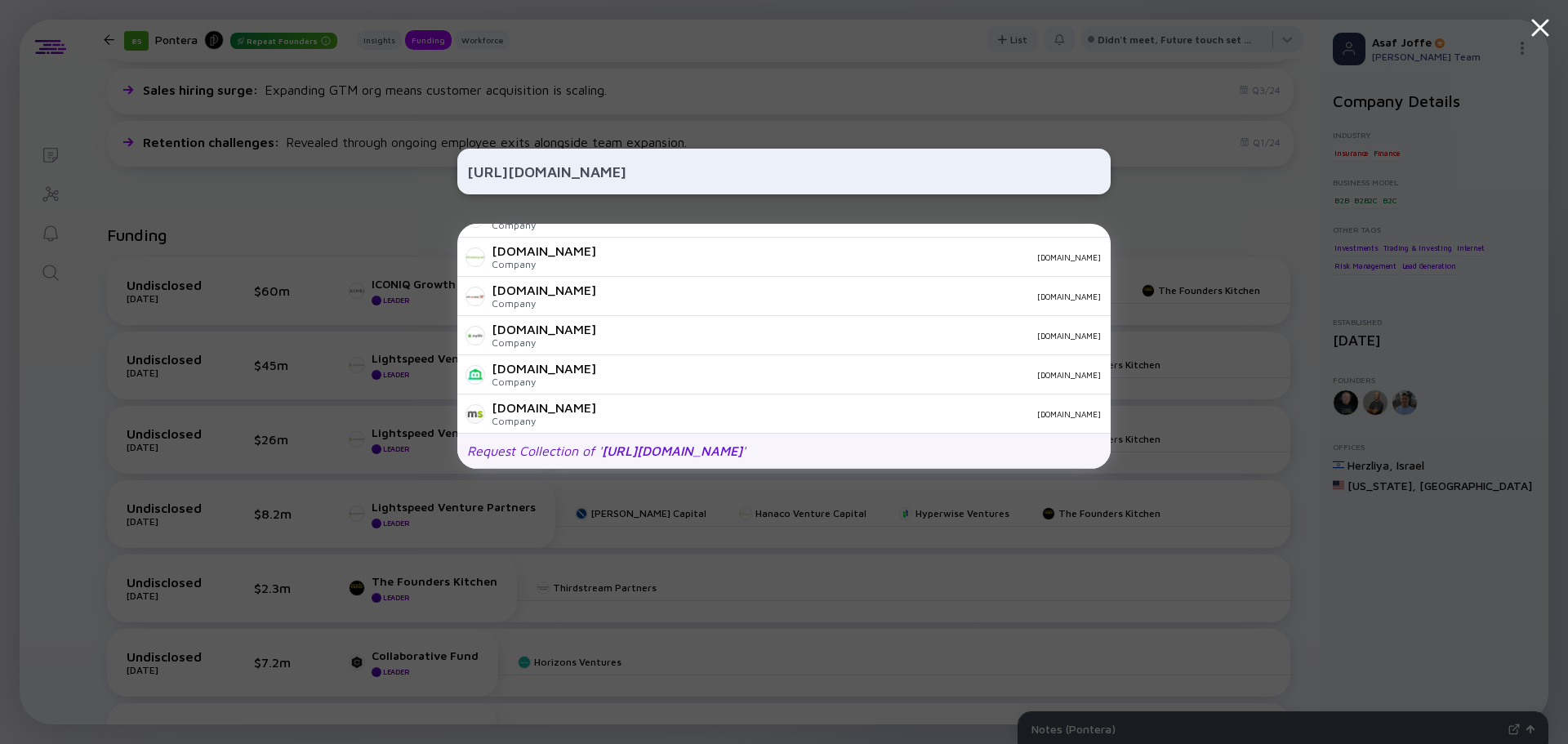
type input "https://databeagle.com/"
click at [739, 440] on div "Request Collection of ' https://databeagle.com/ '" at bounding box center [783, 451] width 653 height 35
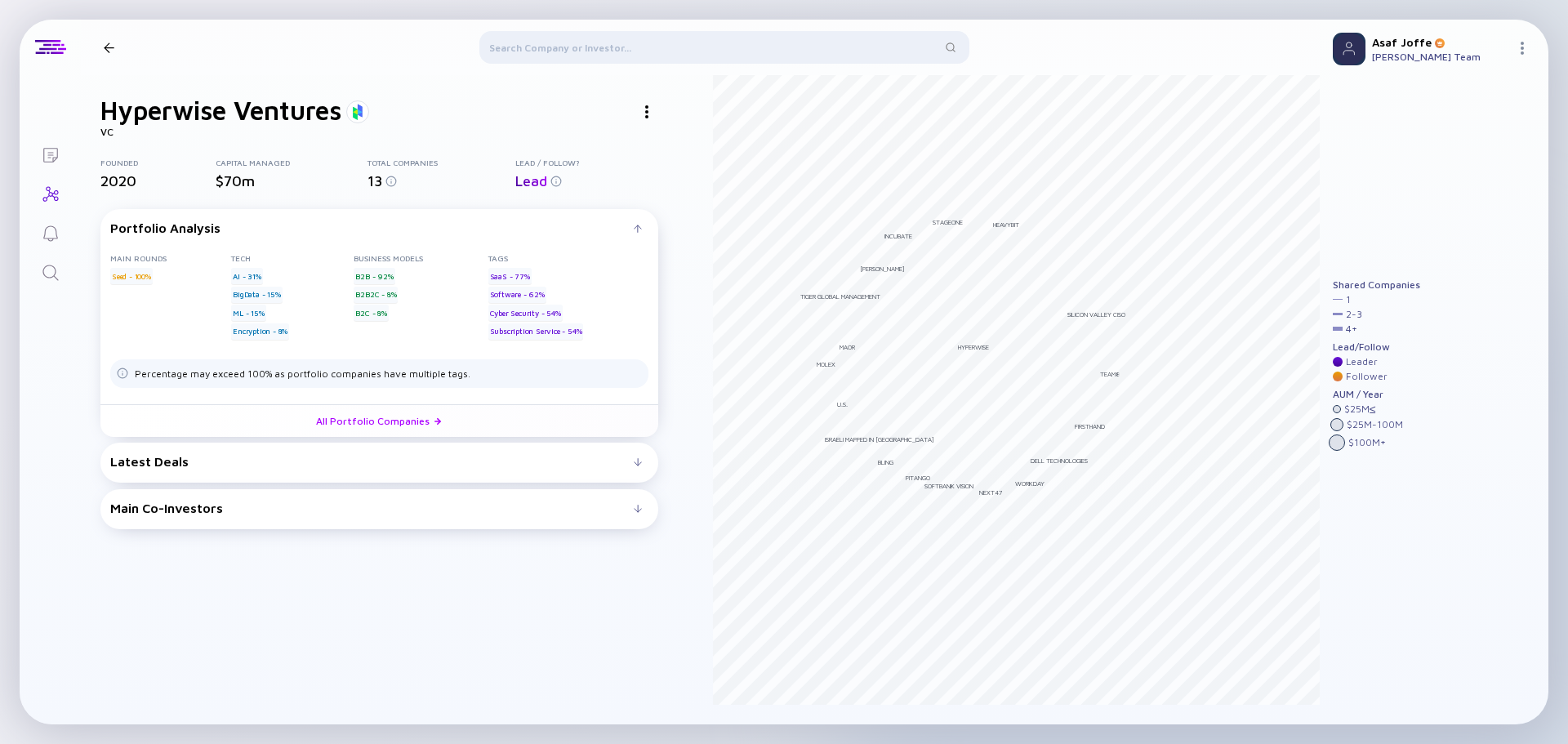
click at [645, 119] on div at bounding box center [646, 111] width 23 height 23
click at [667, 147] on div "Linkedin" at bounding box center [678, 143] width 93 height 33
